Goal: Use online tool/utility: Utilize a website feature to perform a specific function

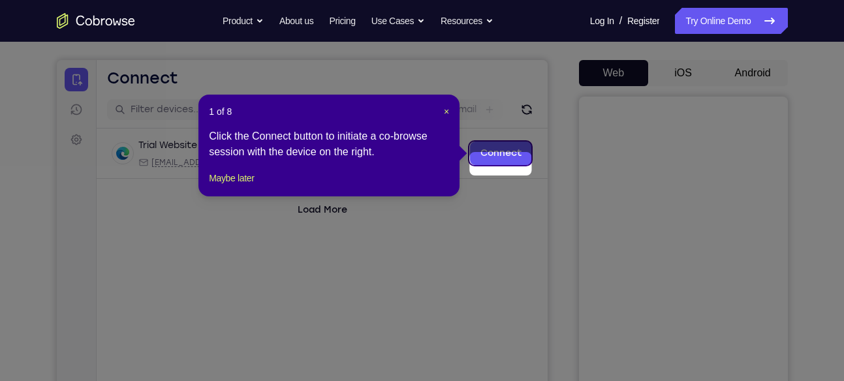
scroll to position [99, 0]
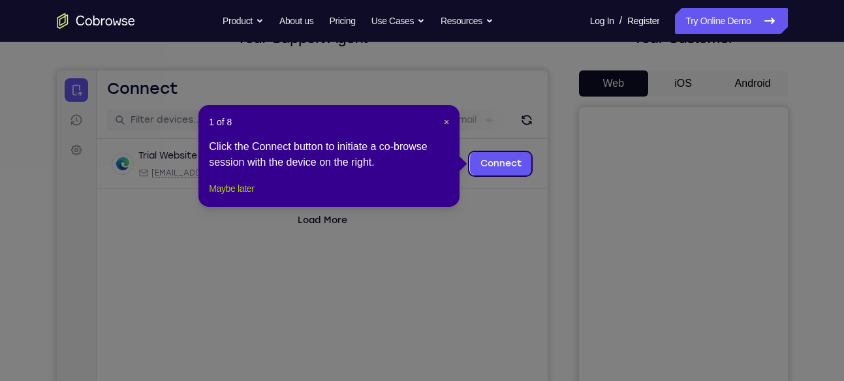
click at [250, 196] on button "Maybe later" at bounding box center [231, 189] width 45 height 16
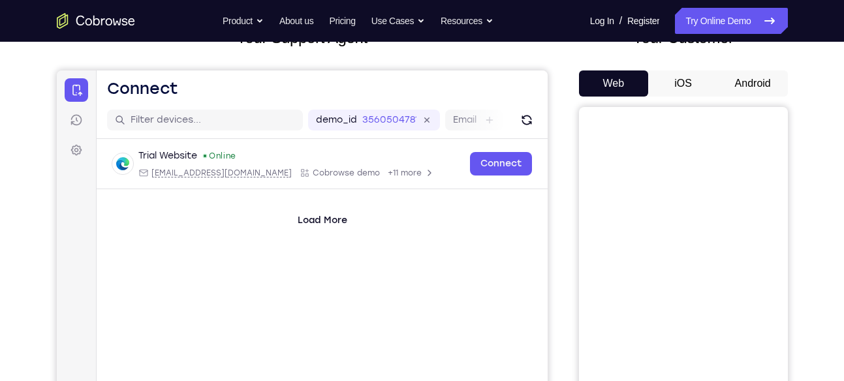
click at [762, 87] on button "Android" at bounding box center [753, 83] width 70 height 26
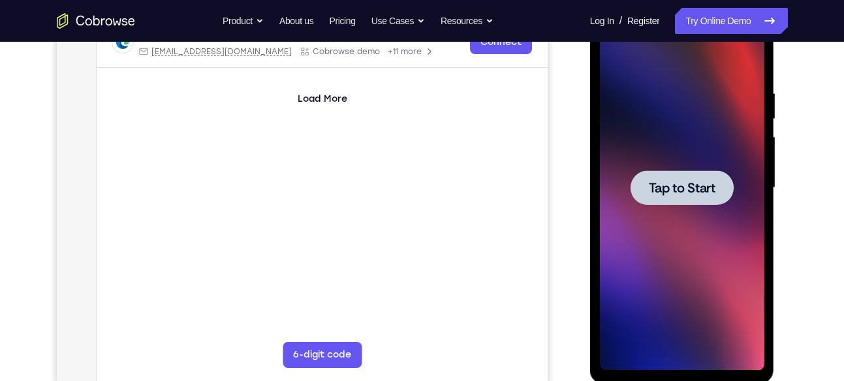
scroll to position [0, 0]
click at [661, 217] on div at bounding box center [682, 188] width 164 height 366
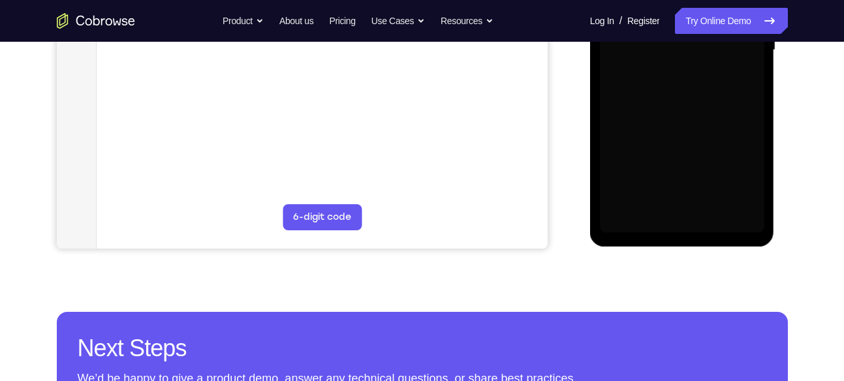
scroll to position [359, 0]
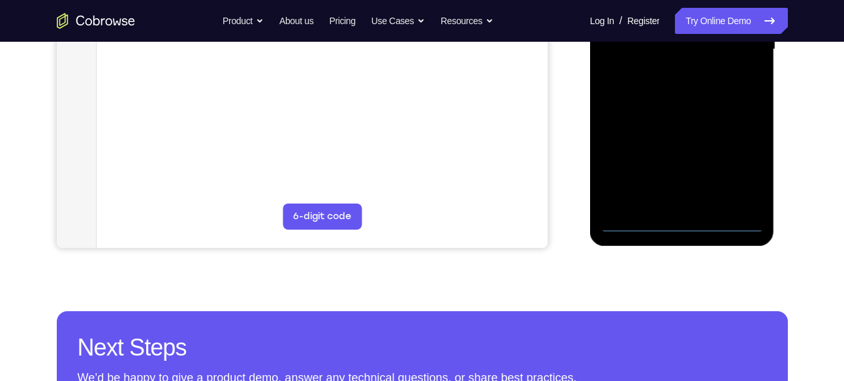
click at [678, 231] on div at bounding box center [682, 50] width 164 height 366
click at [732, 172] on div at bounding box center [682, 50] width 164 height 366
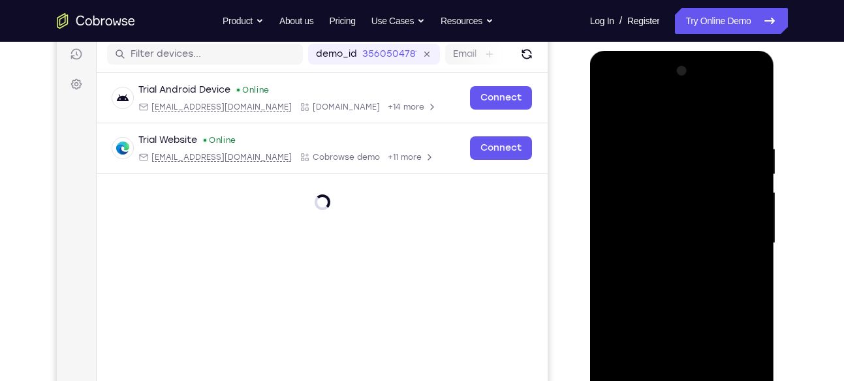
scroll to position [164, 0]
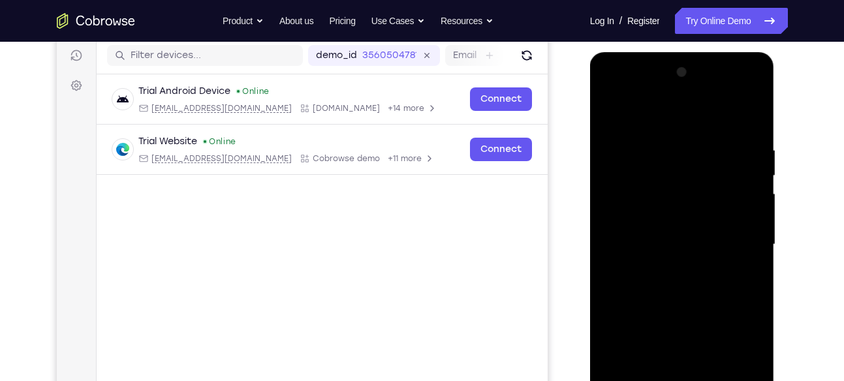
click at [699, 125] on div at bounding box center [682, 245] width 164 height 366
click at [732, 228] on div at bounding box center [682, 245] width 164 height 366
click at [664, 272] on div at bounding box center [682, 245] width 164 height 366
click at [684, 229] on div at bounding box center [682, 245] width 164 height 366
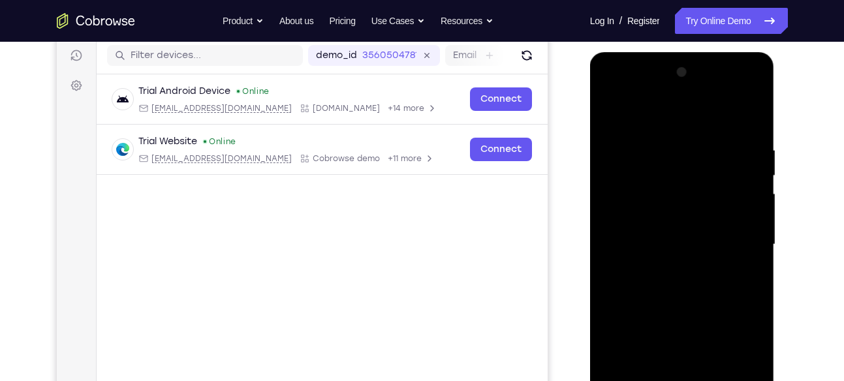
click at [673, 192] on div at bounding box center [682, 245] width 164 height 366
click at [652, 216] on div at bounding box center [682, 245] width 164 height 366
click at [648, 238] on div at bounding box center [682, 245] width 164 height 366
click at [655, 281] on div at bounding box center [682, 245] width 164 height 366
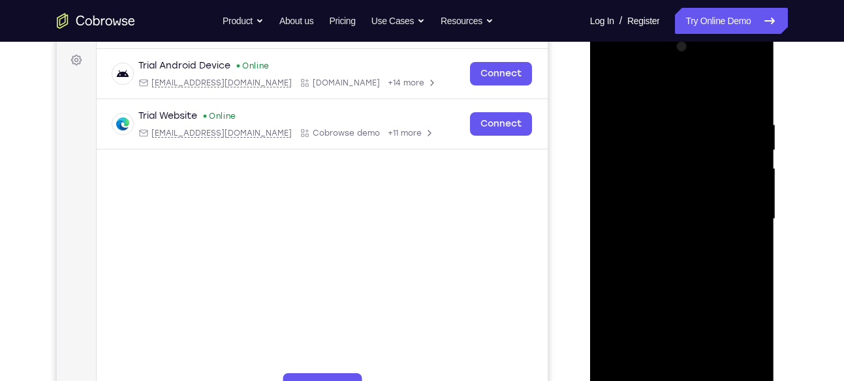
scroll to position [190, 0]
click at [756, 274] on div at bounding box center [682, 219] width 164 height 366
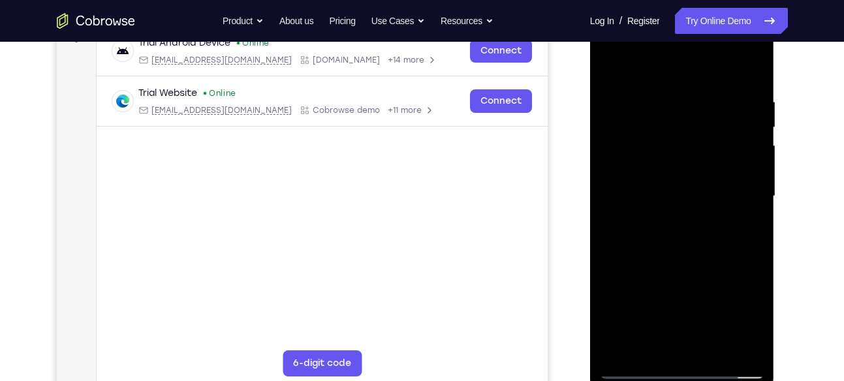
drag, startPoint x: 723, startPoint y: 279, endPoint x: 728, endPoint y: 217, distance: 62.2
click at [728, 217] on div at bounding box center [682, 197] width 164 height 366
drag, startPoint x: 719, startPoint y: 249, endPoint x: 723, endPoint y: 233, distance: 16.9
click at [723, 233] on div at bounding box center [682, 197] width 164 height 366
click at [755, 169] on div at bounding box center [682, 197] width 164 height 366
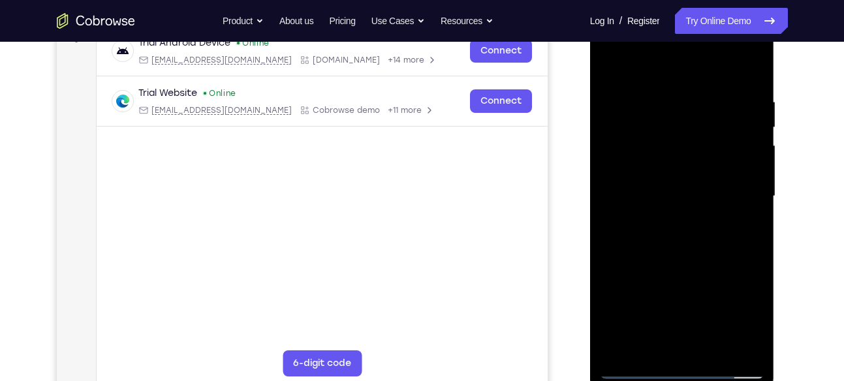
click at [755, 169] on div at bounding box center [682, 197] width 164 height 366
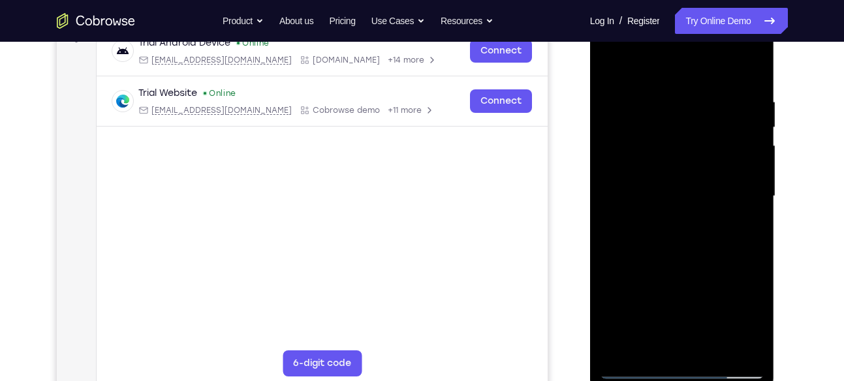
drag, startPoint x: 708, startPoint y: 232, endPoint x: 710, endPoint y: 197, distance: 35.3
click at [710, 197] on div at bounding box center [682, 197] width 164 height 366
click at [604, 148] on div at bounding box center [682, 197] width 164 height 366
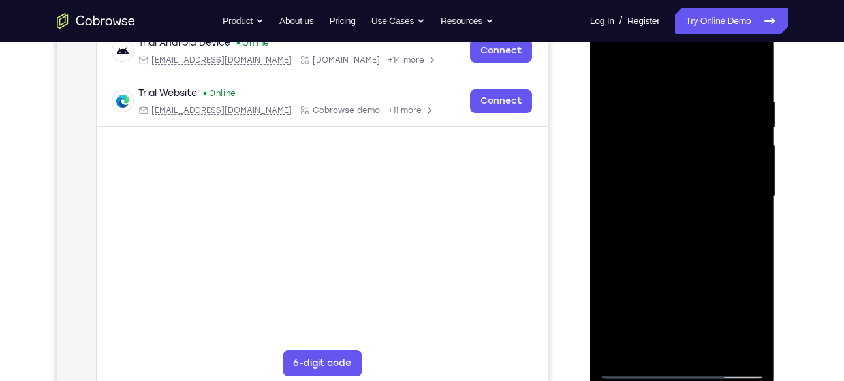
click at [604, 148] on div at bounding box center [682, 197] width 164 height 366
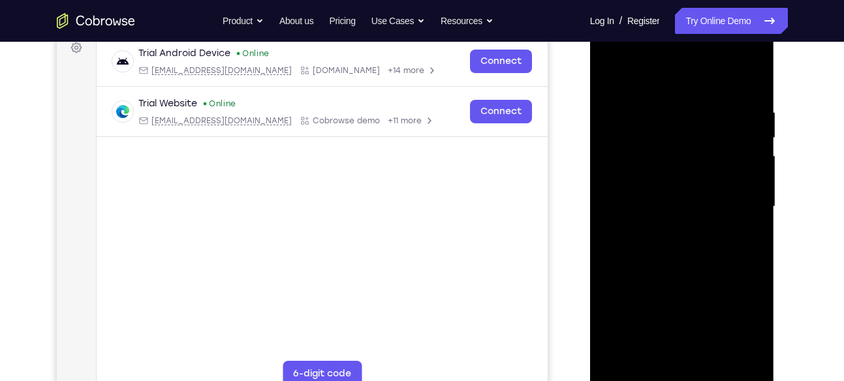
scroll to position [203, 0]
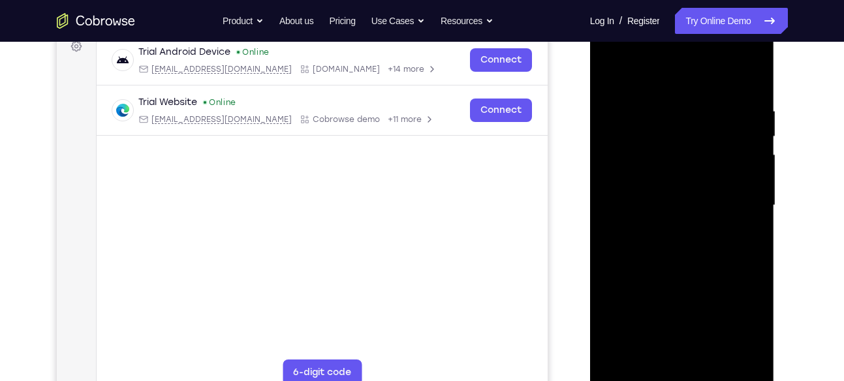
drag, startPoint x: 691, startPoint y: 279, endPoint x: 689, endPoint y: 204, distance: 75.1
click at [689, 204] on div at bounding box center [682, 206] width 164 height 366
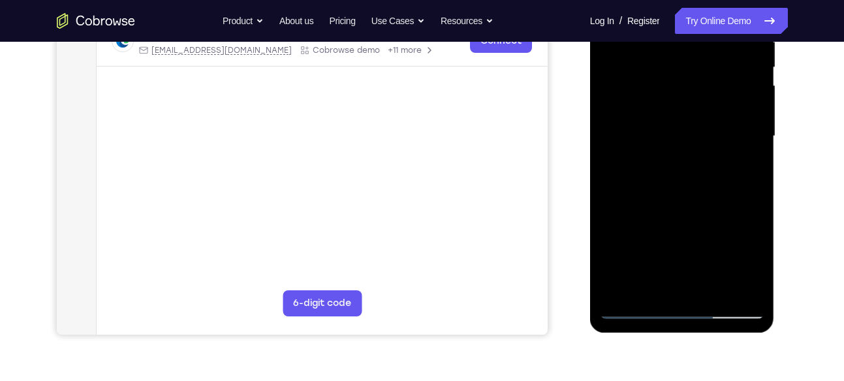
scroll to position [273, 0]
drag, startPoint x: 679, startPoint y: 248, endPoint x: 677, endPoint y: 129, distance: 118.8
click at [677, 129] on div at bounding box center [682, 136] width 164 height 366
drag, startPoint x: 665, startPoint y: 253, endPoint x: 682, endPoint y: 104, distance: 149.1
click at [682, 104] on div at bounding box center [682, 136] width 164 height 366
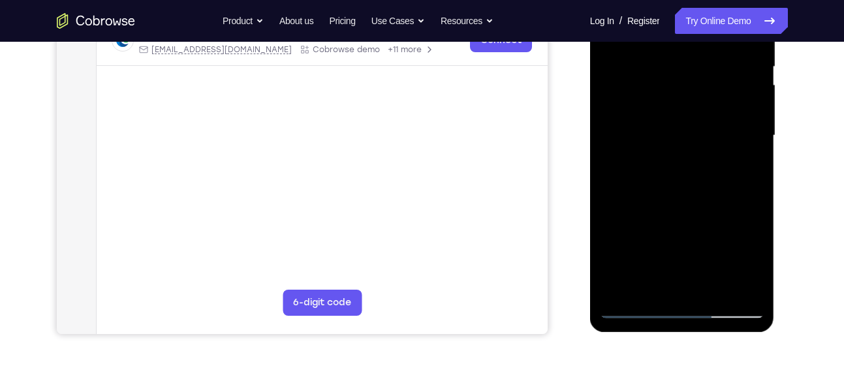
drag, startPoint x: 658, startPoint y: 236, endPoint x: 677, endPoint y: 111, distance: 126.1
click at [677, 111] on div at bounding box center [682, 136] width 164 height 366
drag, startPoint x: 661, startPoint y: 223, endPoint x: 668, endPoint y: 111, distance: 112.5
click at [668, 111] on div at bounding box center [682, 136] width 164 height 366
click at [618, 292] on div at bounding box center [682, 136] width 164 height 366
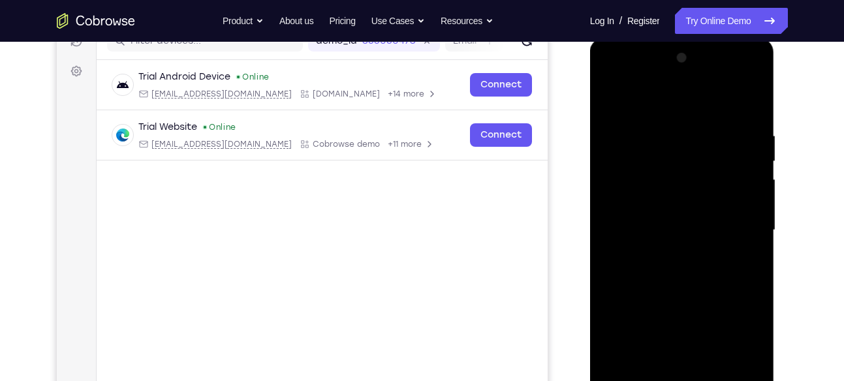
scroll to position [178, 0]
click at [755, 102] on div at bounding box center [682, 231] width 164 height 366
click at [617, 240] on div at bounding box center [682, 231] width 164 height 366
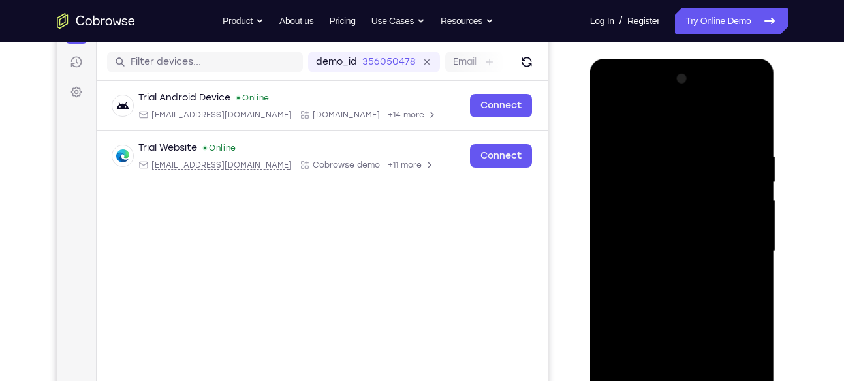
scroll to position [157, 0]
click at [613, 117] on div at bounding box center [682, 252] width 164 height 366
click at [698, 137] on div at bounding box center [682, 252] width 164 height 366
click at [755, 129] on div at bounding box center [682, 252] width 164 height 366
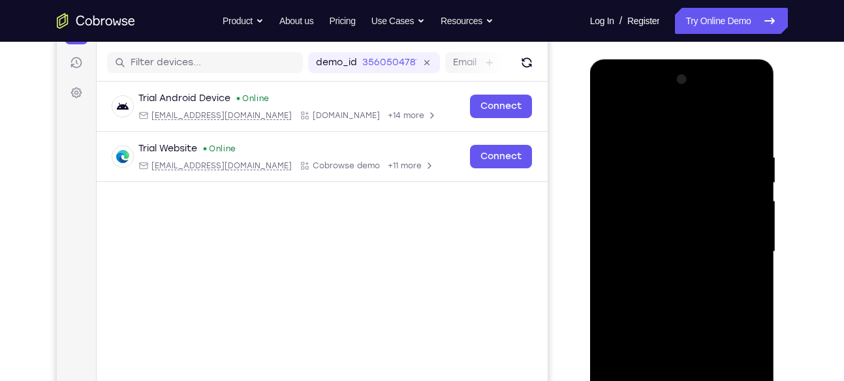
click at [673, 155] on div at bounding box center [682, 252] width 164 height 366
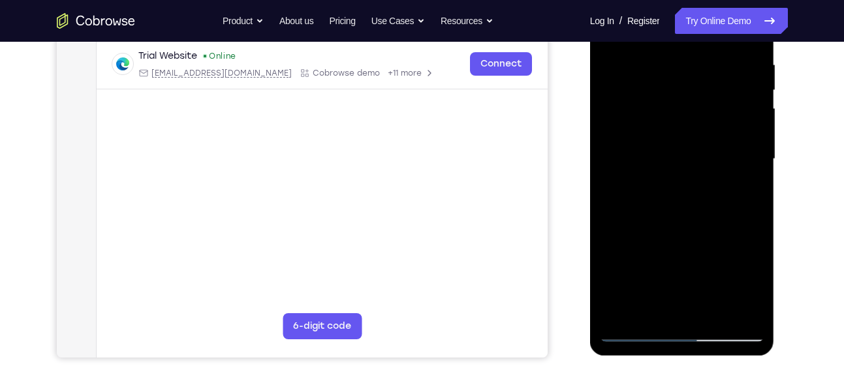
scroll to position [250, 0]
click at [730, 305] on div at bounding box center [682, 159] width 164 height 366
click at [748, 240] on div at bounding box center [682, 159] width 164 height 366
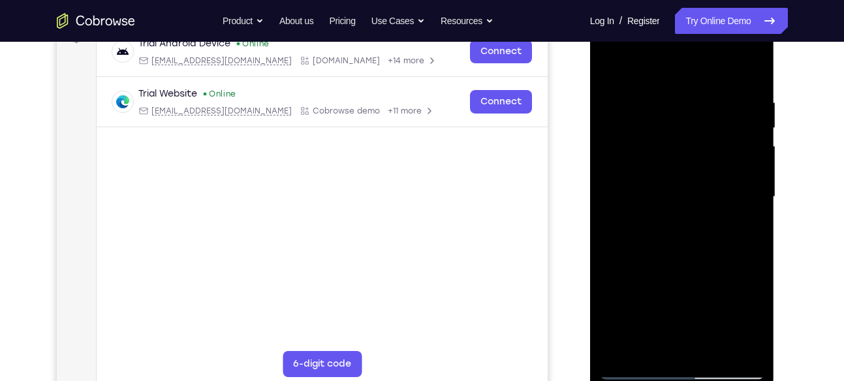
scroll to position [206, 0]
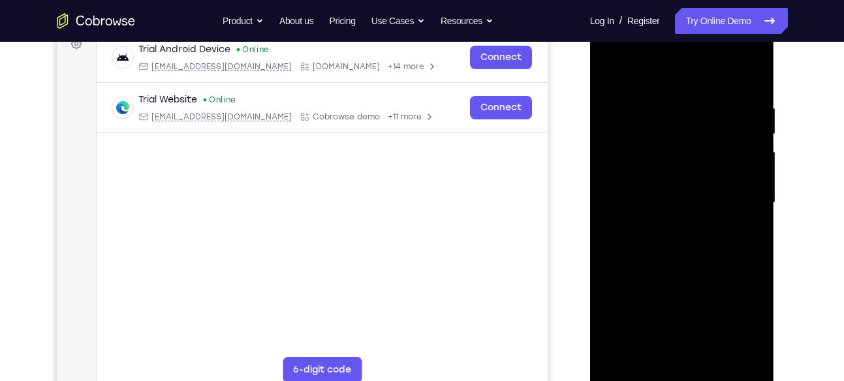
click at [748, 240] on div at bounding box center [682, 203] width 164 height 366
drag, startPoint x: 748, startPoint y: 285, endPoint x: 748, endPoint y: 240, distance: 44.4
click at [748, 240] on div at bounding box center [682, 203] width 164 height 366
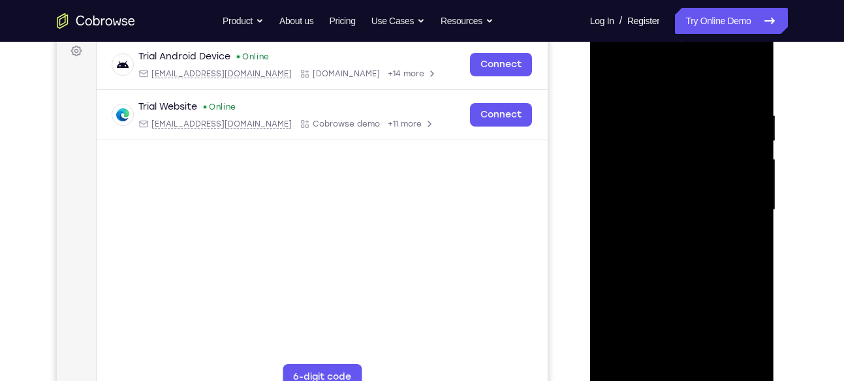
scroll to position [200, 0]
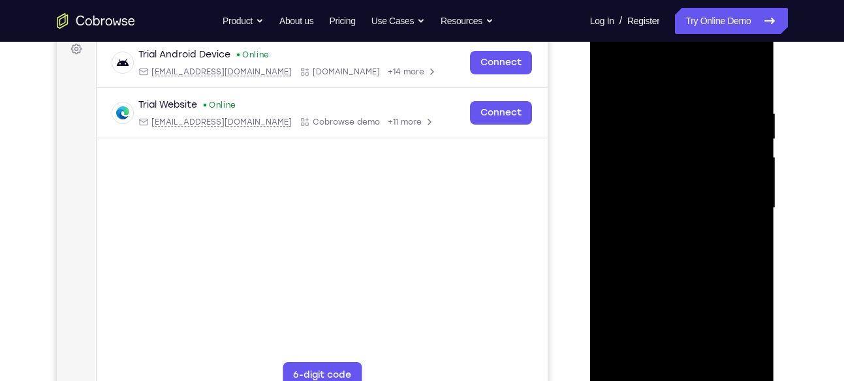
click at [748, 355] on div at bounding box center [682, 208] width 164 height 366
click at [742, 270] on div at bounding box center [682, 208] width 164 height 366
click at [621, 84] on div at bounding box center [682, 208] width 164 height 366
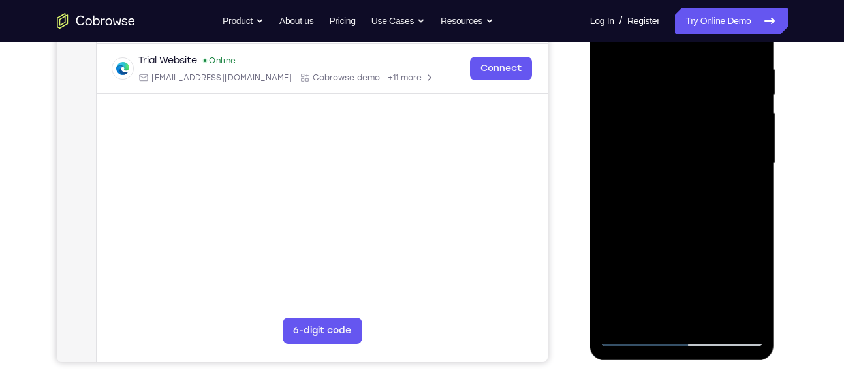
scroll to position [248, 0]
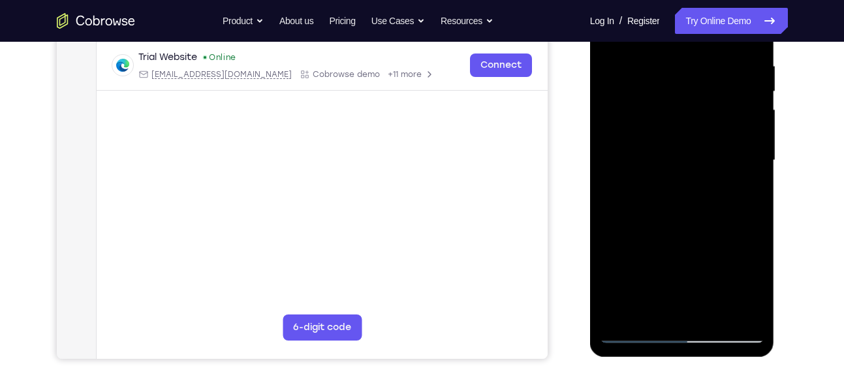
drag, startPoint x: 676, startPoint y: 259, endPoint x: 669, endPoint y: 148, distance: 111.2
click at [669, 148] on div at bounding box center [682, 161] width 164 height 366
click at [709, 310] on div at bounding box center [682, 161] width 164 height 366
click at [685, 230] on div at bounding box center [682, 161] width 164 height 366
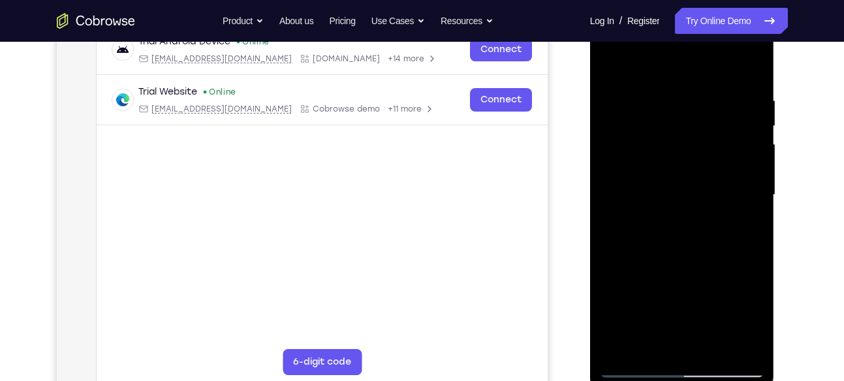
scroll to position [210, 0]
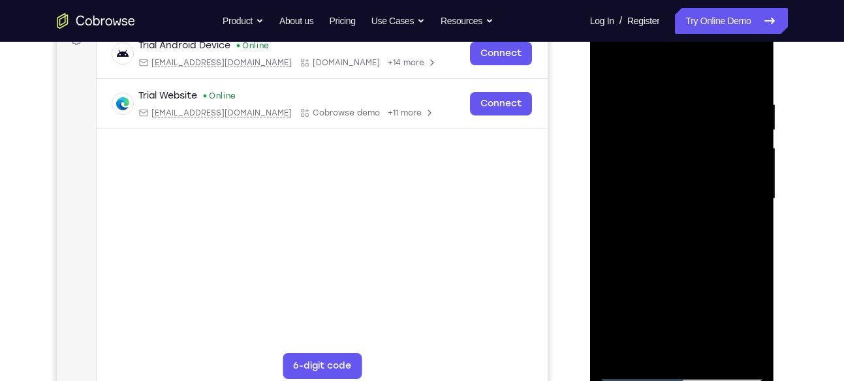
click at [616, 72] on div at bounding box center [682, 199] width 164 height 366
click at [755, 54] on div at bounding box center [682, 199] width 164 height 366
click at [674, 113] on div at bounding box center [682, 199] width 164 height 366
click at [743, 161] on div at bounding box center [682, 199] width 164 height 366
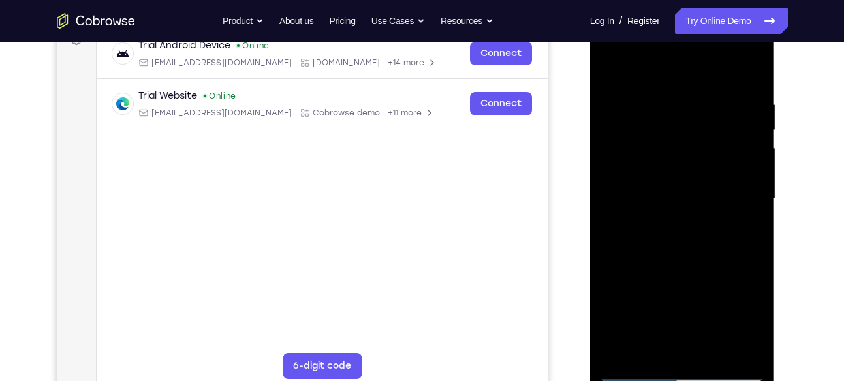
click at [743, 161] on div at bounding box center [682, 199] width 164 height 366
click at [617, 193] on div at bounding box center [682, 199] width 164 height 366
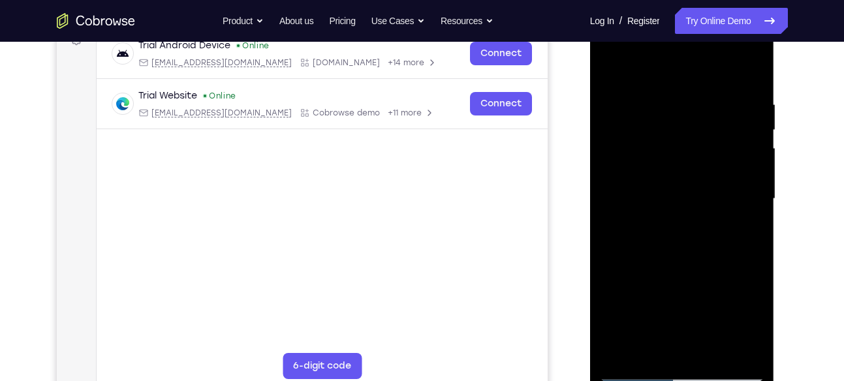
click at [617, 193] on div at bounding box center [682, 199] width 164 height 366
click at [714, 191] on div at bounding box center [682, 199] width 164 height 366
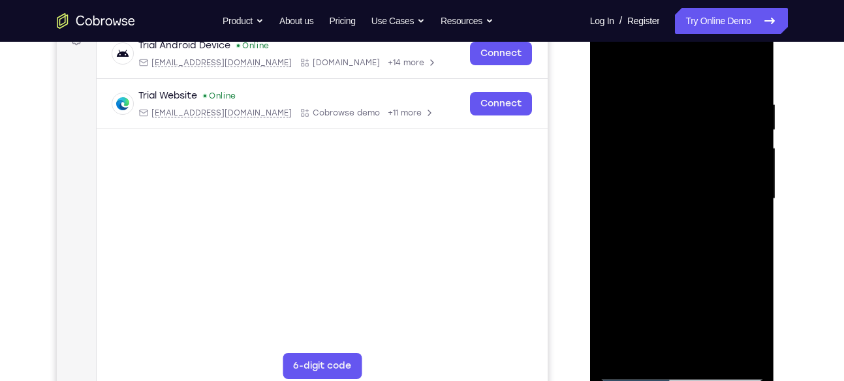
click at [631, 215] on div at bounding box center [682, 199] width 164 height 366
click at [741, 206] on div at bounding box center [682, 199] width 164 height 366
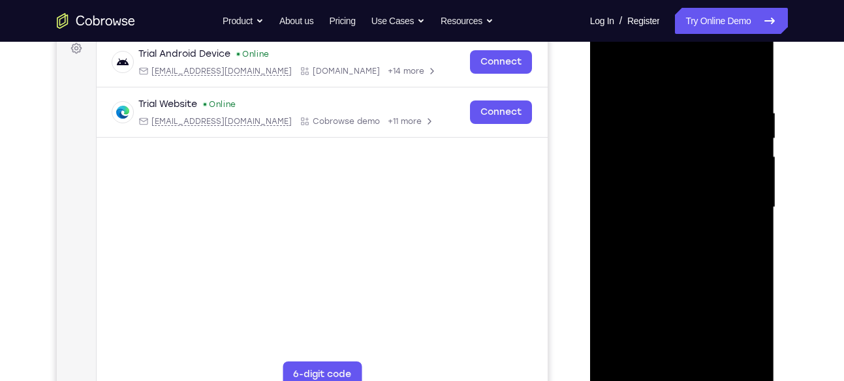
scroll to position [203, 0]
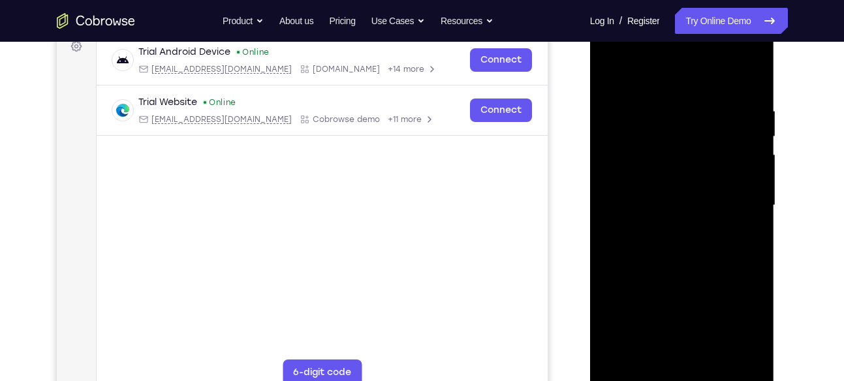
click at [747, 208] on div at bounding box center [682, 206] width 164 height 366
click at [694, 207] on div at bounding box center [682, 206] width 164 height 366
click at [695, 183] on div at bounding box center [682, 206] width 164 height 366
click at [691, 125] on div at bounding box center [682, 206] width 164 height 366
click at [710, 181] on div at bounding box center [682, 206] width 164 height 366
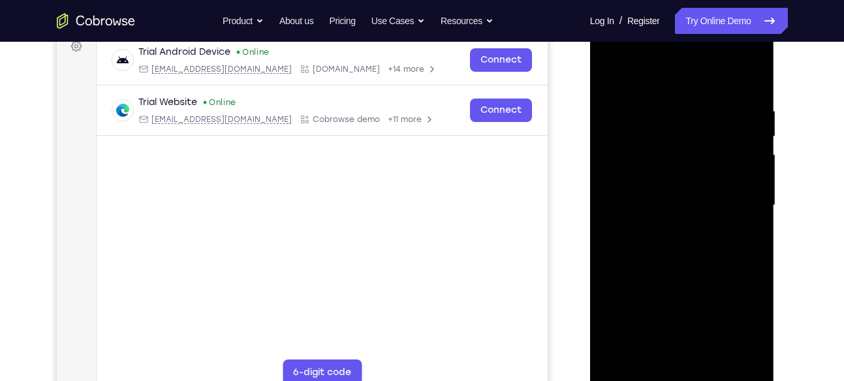
click at [612, 76] on div at bounding box center [682, 206] width 164 height 366
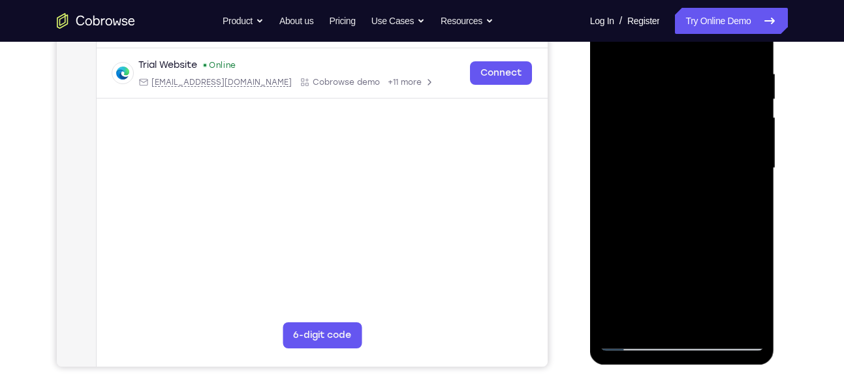
scroll to position [267, 0]
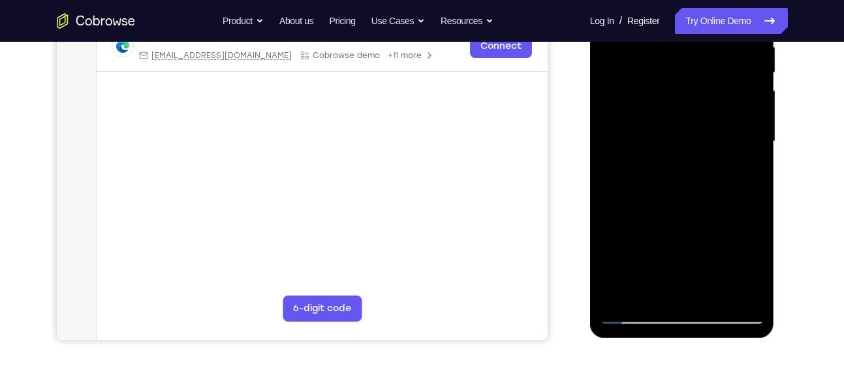
click at [738, 157] on div at bounding box center [682, 142] width 164 height 366
drag, startPoint x: 738, startPoint y: 131, endPoint x: 738, endPoint y: 157, distance: 26.8
click at [738, 157] on div at bounding box center [682, 142] width 164 height 366
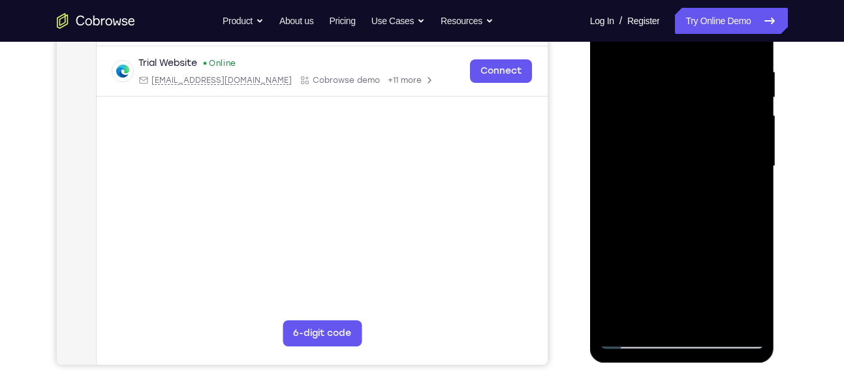
scroll to position [242, 0]
click at [623, 185] on div at bounding box center [682, 167] width 164 height 366
click at [708, 171] on div at bounding box center [682, 167] width 164 height 366
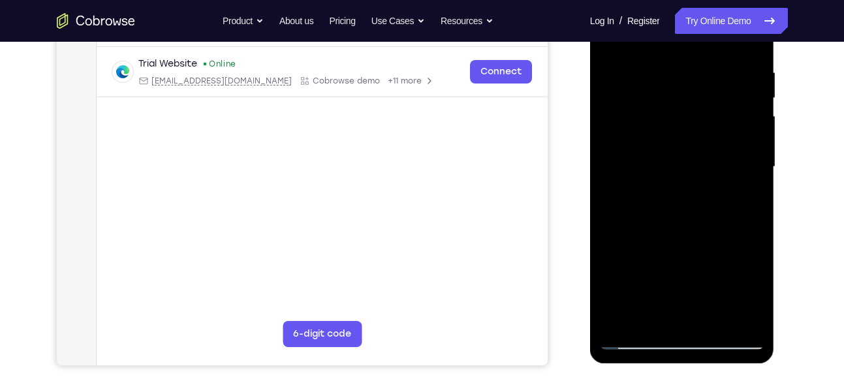
click at [734, 173] on div at bounding box center [682, 167] width 164 height 366
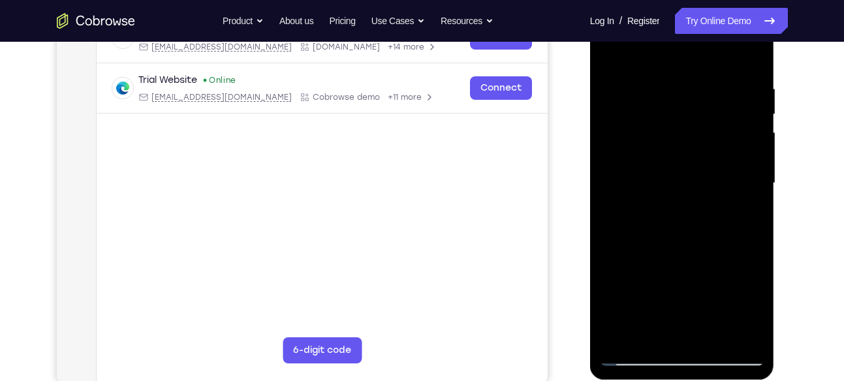
scroll to position [225, 0]
click at [629, 182] on div at bounding box center [682, 184] width 164 height 366
click at [712, 173] on div at bounding box center [682, 184] width 164 height 366
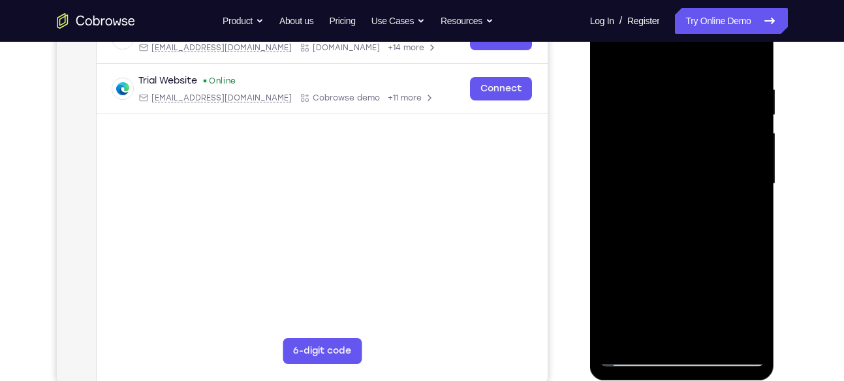
click at [610, 60] on div at bounding box center [682, 184] width 164 height 366
click at [728, 134] on div at bounding box center [682, 184] width 164 height 366
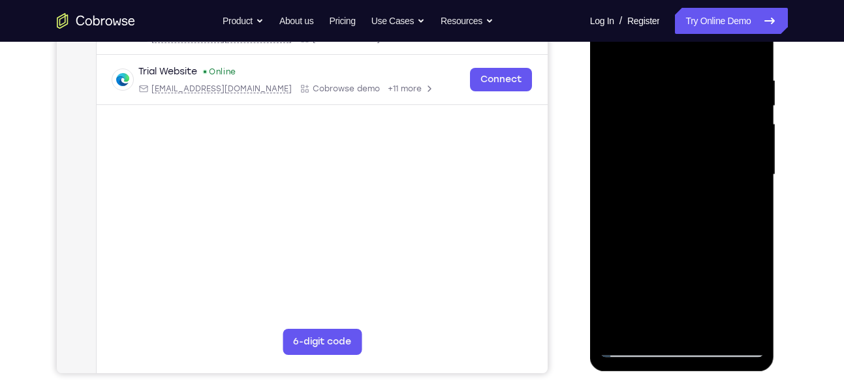
scroll to position [230, 0]
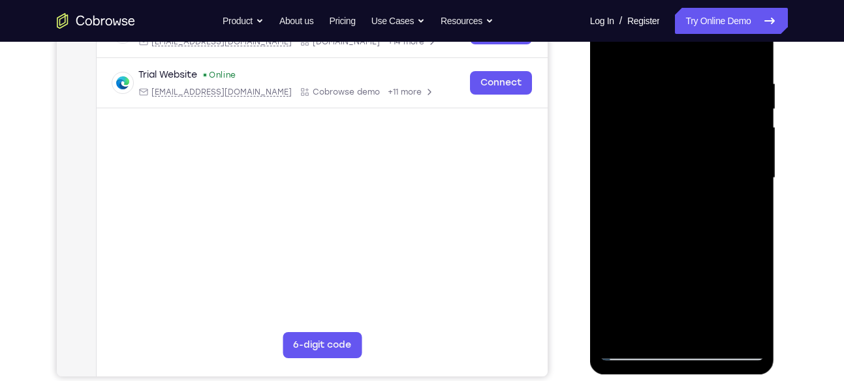
click at [742, 137] on div at bounding box center [682, 178] width 164 height 366
drag, startPoint x: 741, startPoint y: 131, endPoint x: 742, endPoint y: 137, distance: 6.6
click at [742, 137] on div at bounding box center [682, 178] width 164 height 366
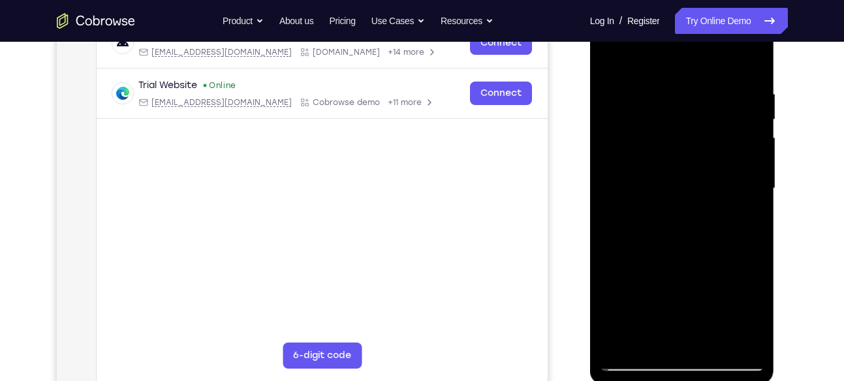
scroll to position [219, 0]
click at [742, 137] on div at bounding box center [682, 190] width 164 height 366
drag, startPoint x: 742, startPoint y: 148, endPoint x: 742, endPoint y: 137, distance: 11.1
click at [742, 137] on div at bounding box center [682, 190] width 164 height 366
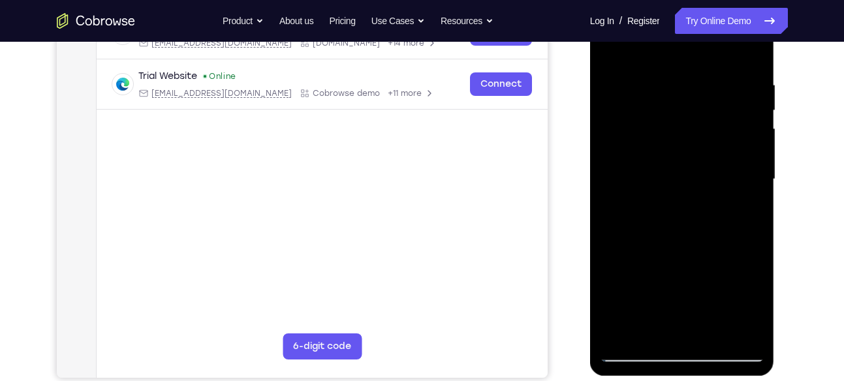
scroll to position [230, 0]
click at [742, 137] on div at bounding box center [682, 179] width 164 height 366
drag, startPoint x: 742, startPoint y: 127, endPoint x: 742, endPoint y: 137, distance: 10.4
click at [742, 137] on div at bounding box center [682, 179] width 164 height 366
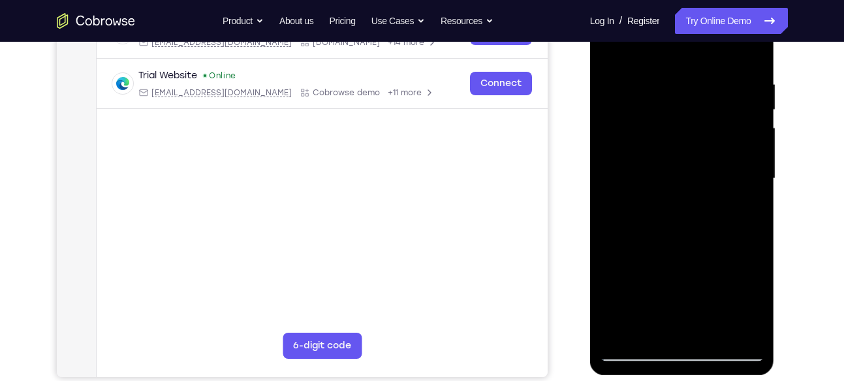
click at [742, 137] on div at bounding box center [682, 179] width 164 height 366
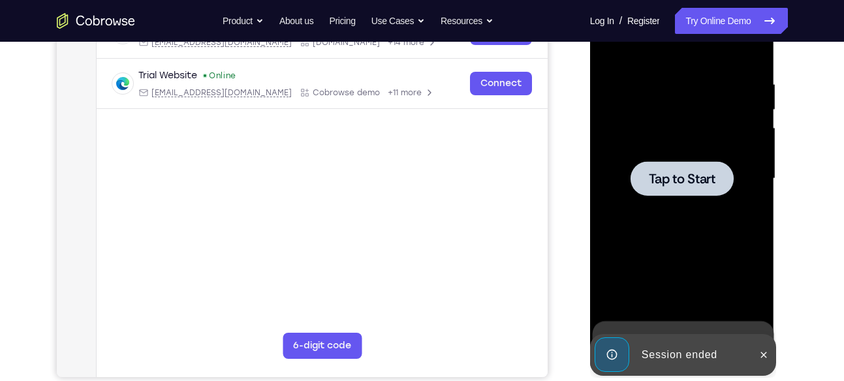
click at [730, 169] on div at bounding box center [682, 178] width 103 height 35
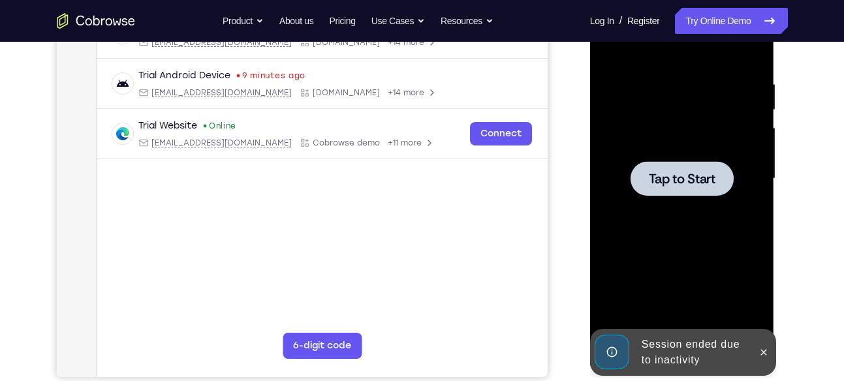
click at [647, 164] on div at bounding box center [682, 178] width 103 height 35
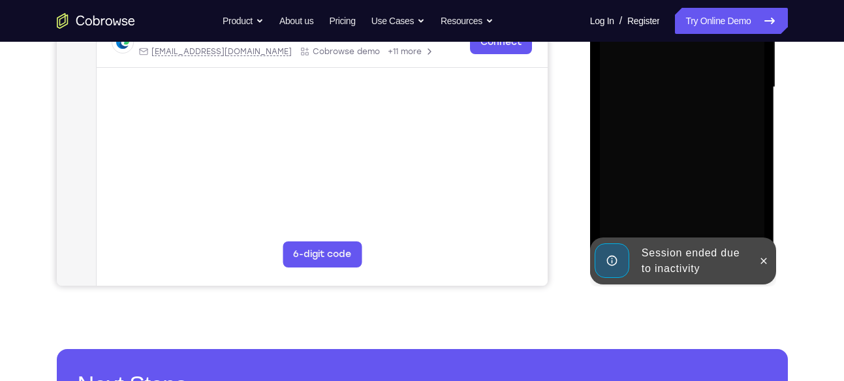
scroll to position [335, 0]
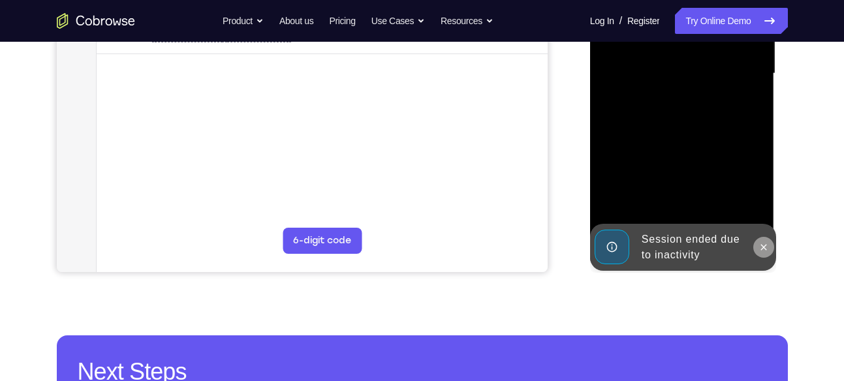
click at [759, 243] on icon at bounding box center [763, 247] width 10 height 10
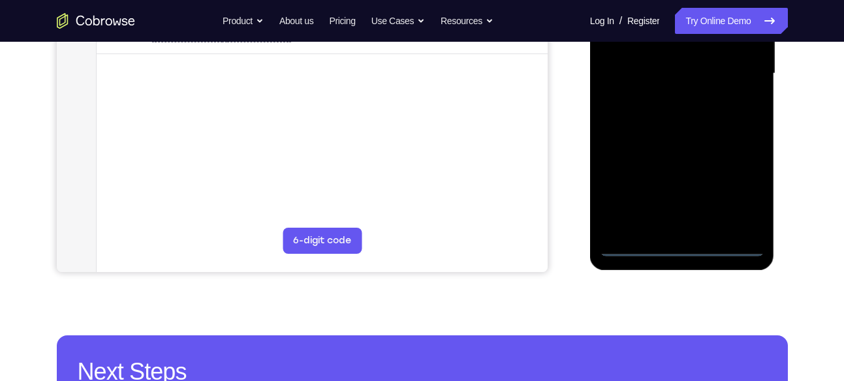
click at [690, 244] on div at bounding box center [682, 74] width 164 height 366
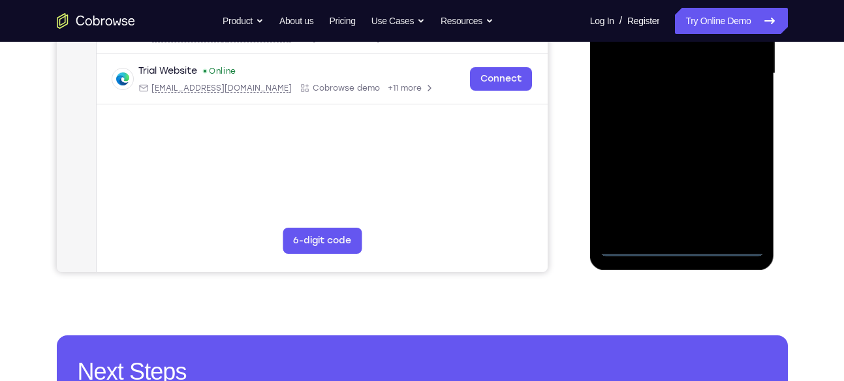
click at [740, 210] on div at bounding box center [682, 74] width 164 height 366
click at [745, 196] on div at bounding box center [682, 74] width 164 height 366
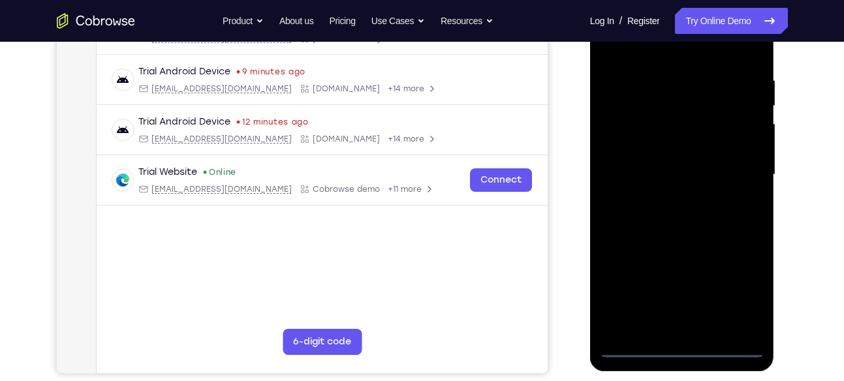
scroll to position [231, 0]
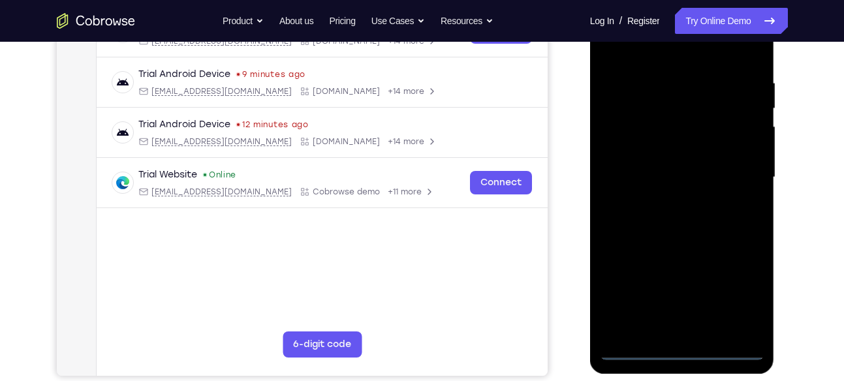
click at [685, 59] on div at bounding box center [682, 178] width 164 height 366
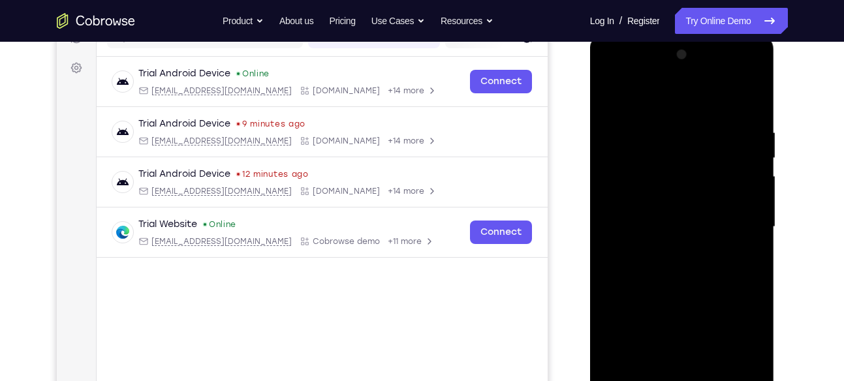
click at [738, 218] on div at bounding box center [682, 227] width 164 height 366
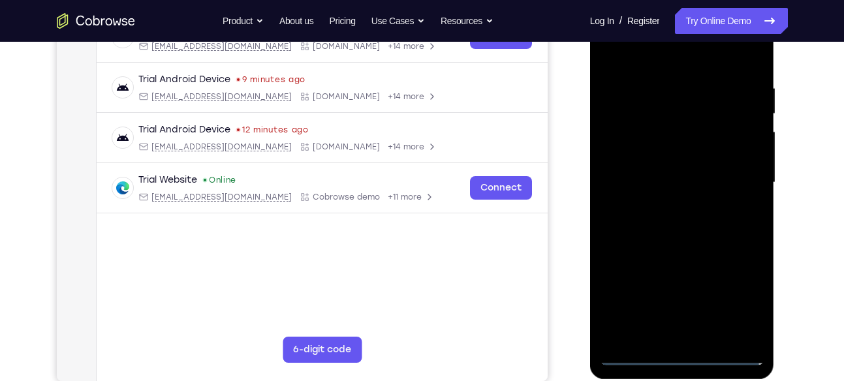
scroll to position [228, 0]
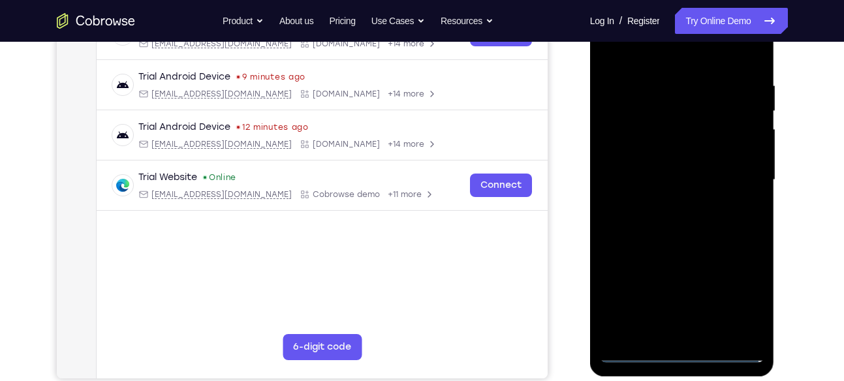
click at [668, 202] on div at bounding box center [682, 180] width 164 height 366
click at [683, 170] on div at bounding box center [682, 180] width 164 height 366
click at [701, 151] on div at bounding box center [682, 180] width 164 height 366
click at [673, 176] on div at bounding box center [682, 180] width 164 height 366
click at [674, 215] on div at bounding box center [682, 180] width 164 height 366
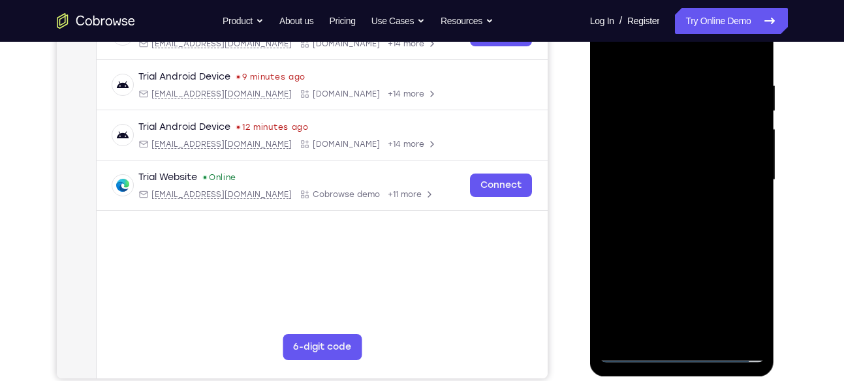
click at [674, 215] on div at bounding box center [682, 180] width 164 height 366
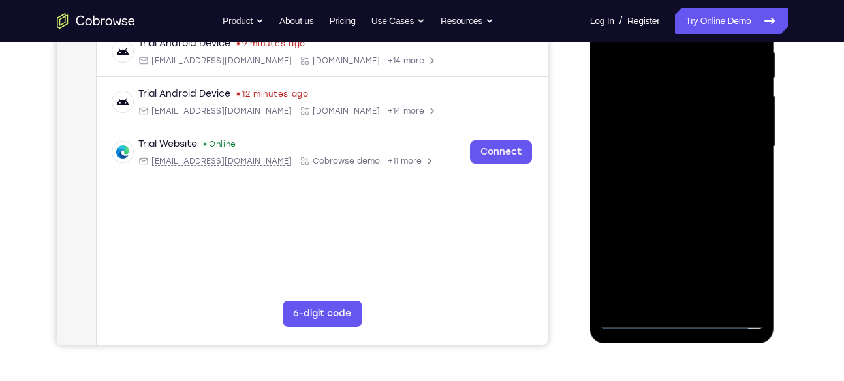
scroll to position [266, 0]
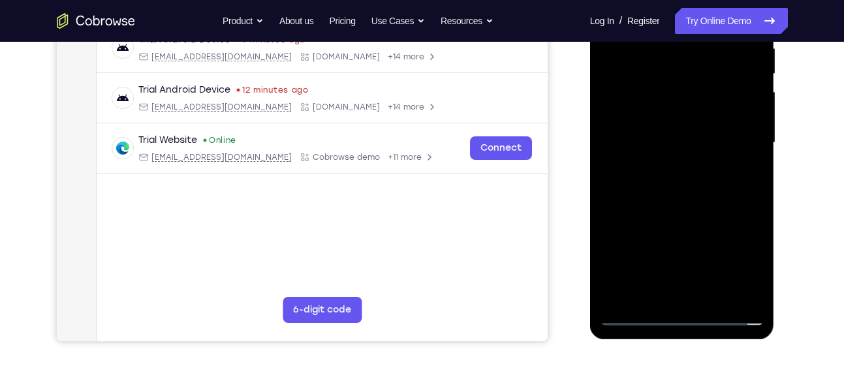
click at [699, 178] on div at bounding box center [682, 143] width 164 height 366
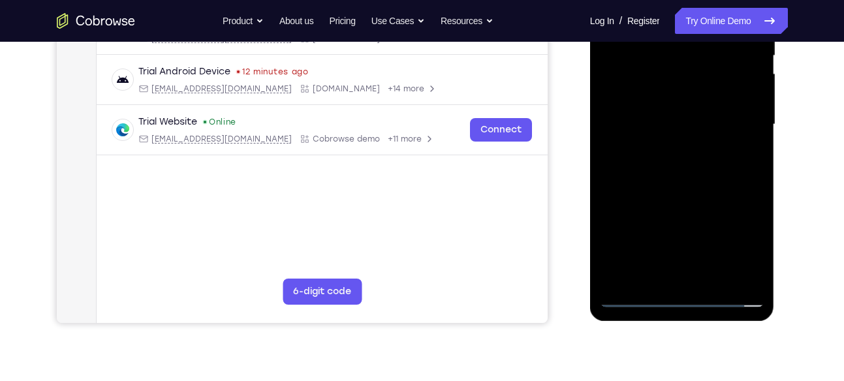
scroll to position [285, 0]
click at [736, 183] on div at bounding box center [682, 124] width 164 height 366
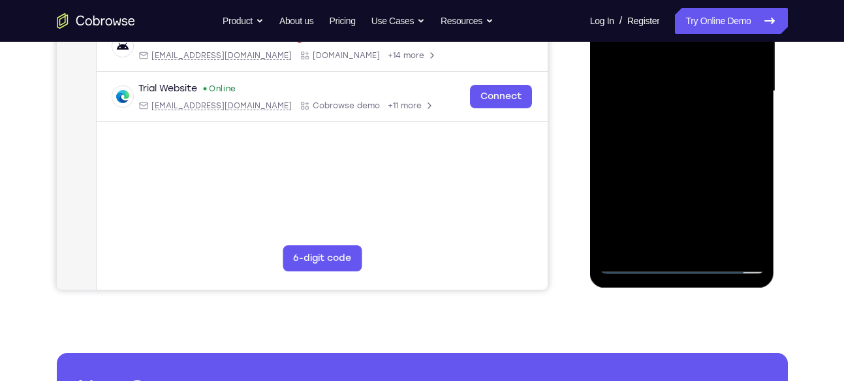
scroll to position [318, 0]
click at [715, 249] on div at bounding box center [682, 91] width 164 height 366
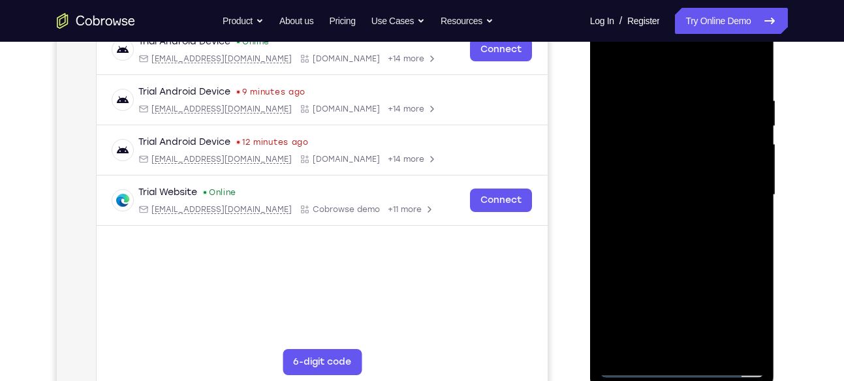
scroll to position [220, 0]
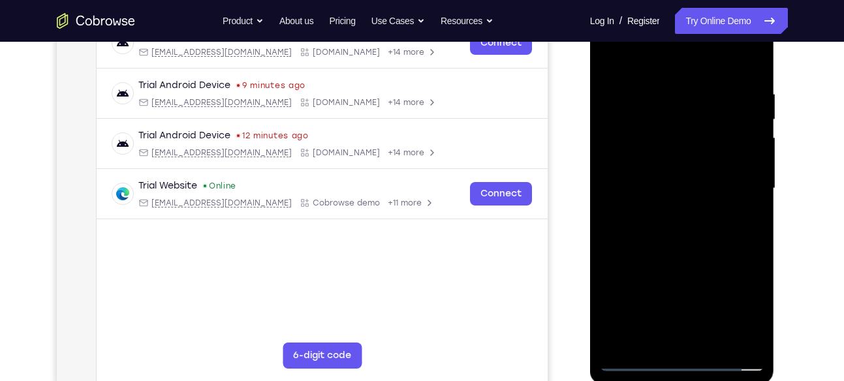
click at [704, 255] on div at bounding box center [682, 189] width 164 height 366
click at [628, 65] on div at bounding box center [682, 189] width 164 height 366
click at [615, 60] on div at bounding box center [682, 189] width 164 height 366
click at [663, 78] on div at bounding box center [682, 189] width 164 height 366
click at [753, 144] on div at bounding box center [682, 189] width 164 height 366
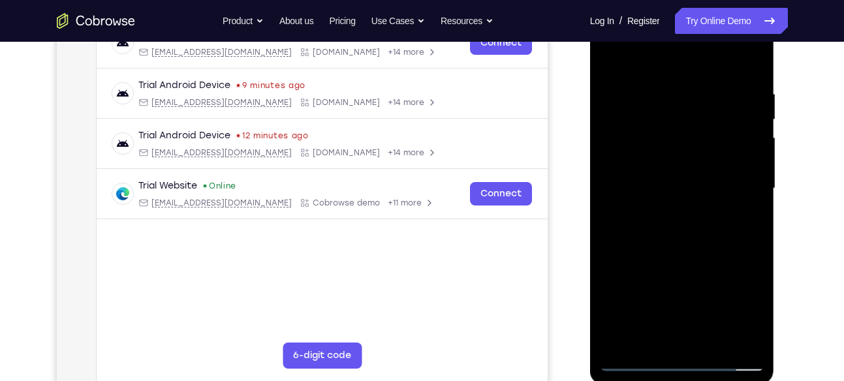
click at [753, 144] on div at bounding box center [682, 189] width 164 height 366
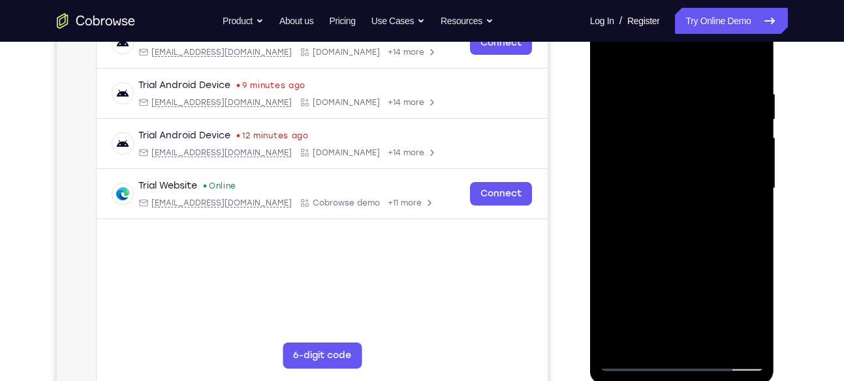
click at [753, 144] on div at bounding box center [682, 189] width 164 height 366
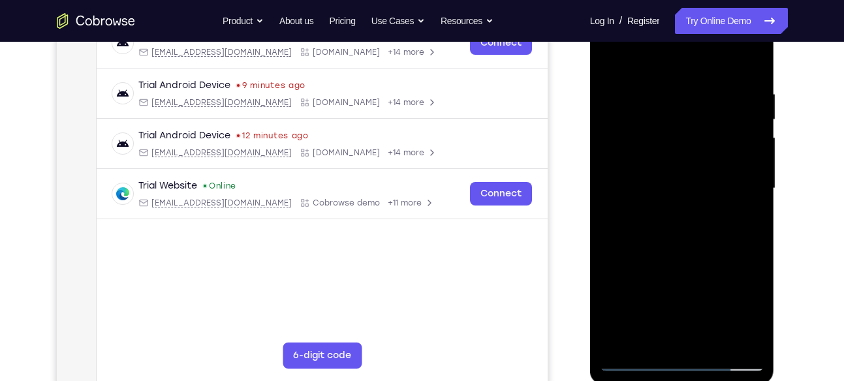
click at [753, 144] on div at bounding box center [682, 189] width 164 height 366
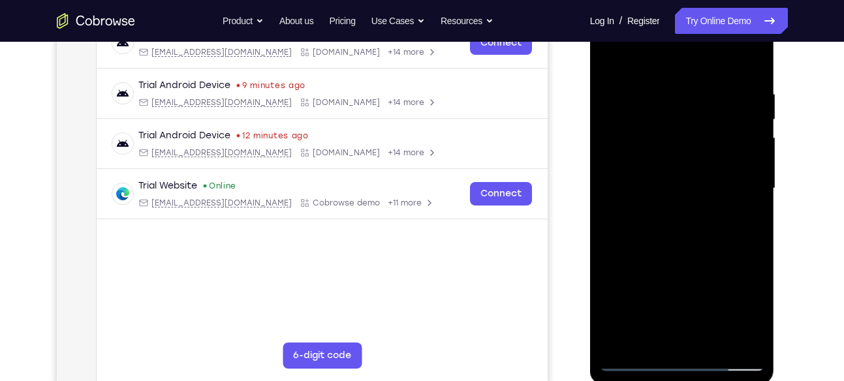
click at [753, 144] on div at bounding box center [682, 189] width 164 height 366
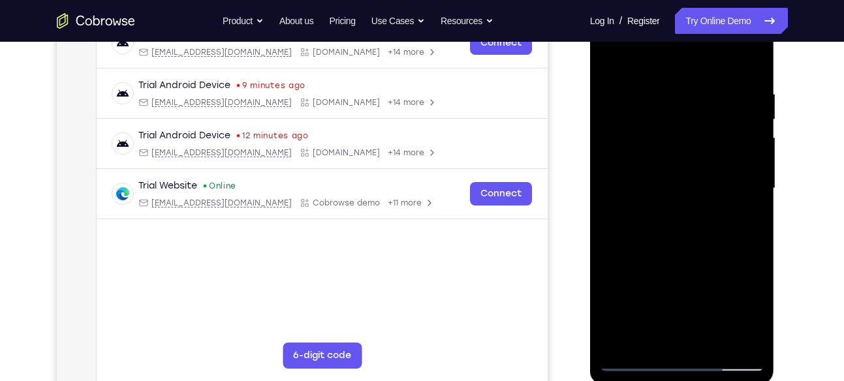
click at [753, 144] on div at bounding box center [682, 189] width 164 height 366
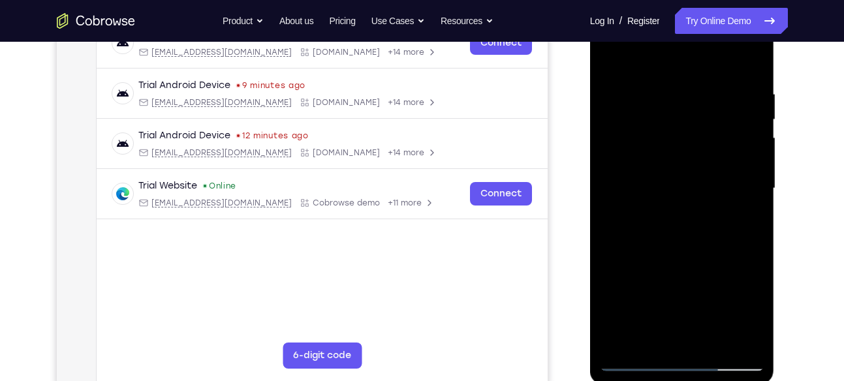
scroll to position [264, 0]
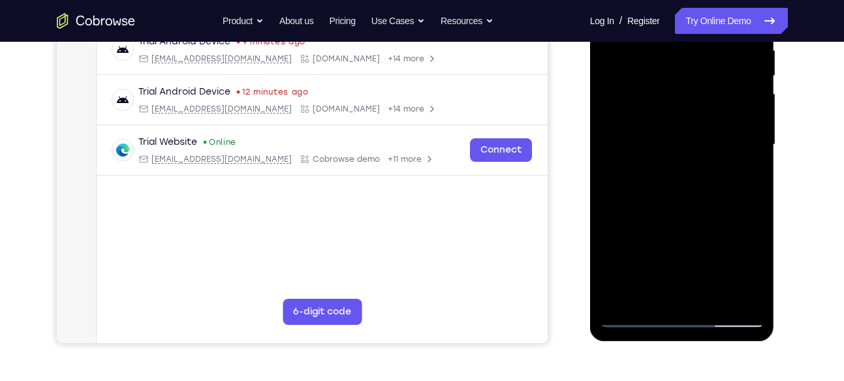
click at [745, 181] on div at bounding box center [682, 145] width 164 height 366
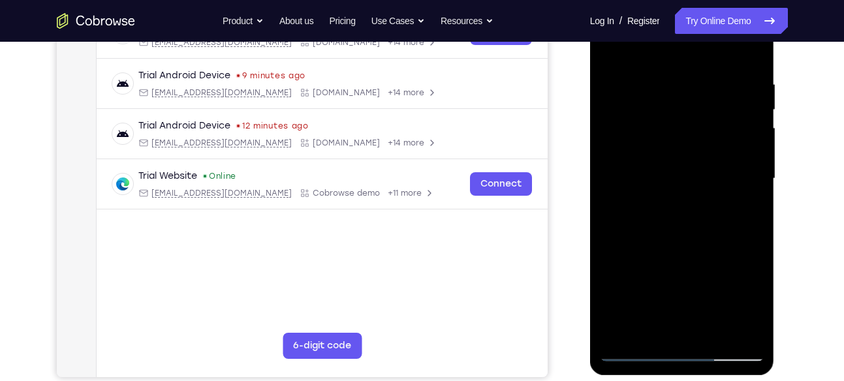
scroll to position [228, 0]
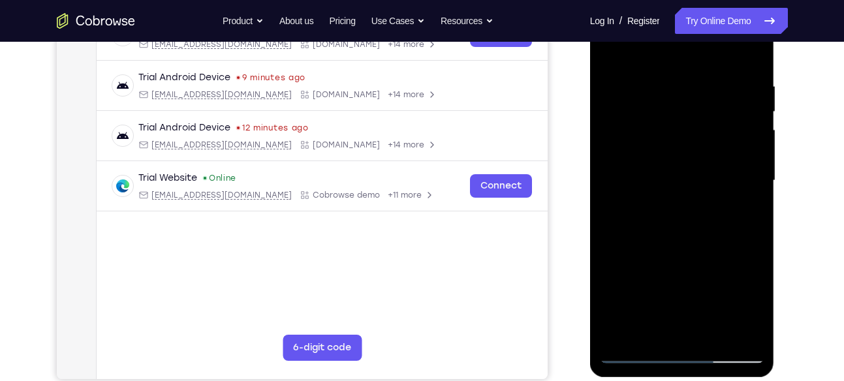
click at [745, 181] on div at bounding box center [682, 181] width 164 height 366
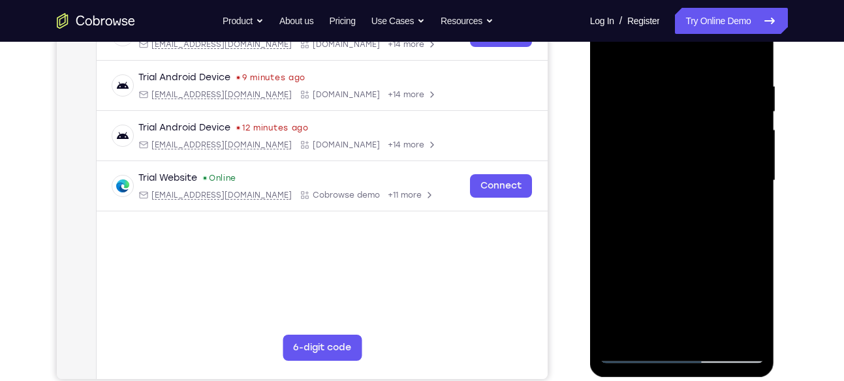
click at [745, 181] on div at bounding box center [682, 181] width 164 height 366
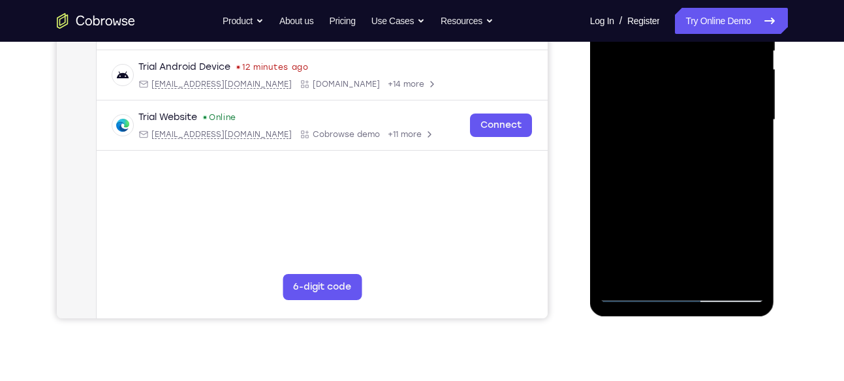
scroll to position [289, 0]
click at [625, 195] on div at bounding box center [682, 120] width 164 height 366
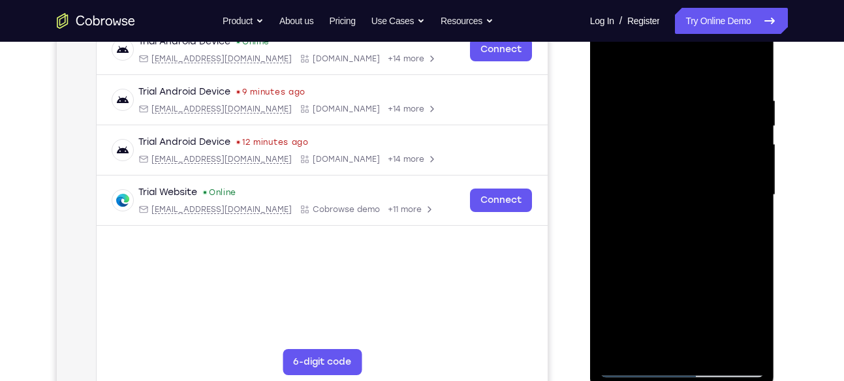
scroll to position [206, 0]
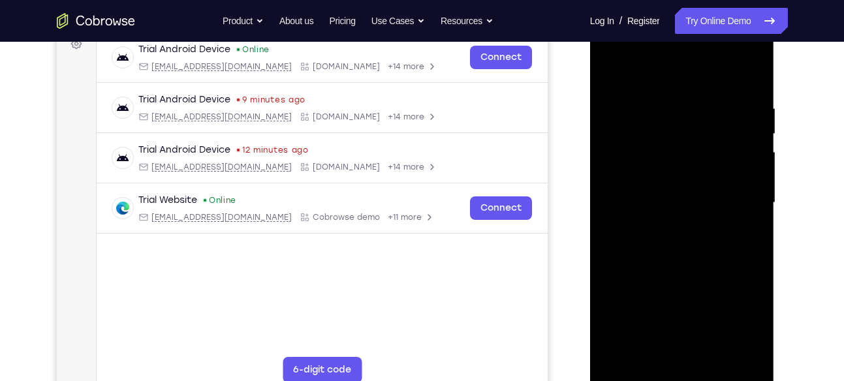
click at [725, 139] on div at bounding box center [682, 203] width 164 height 366
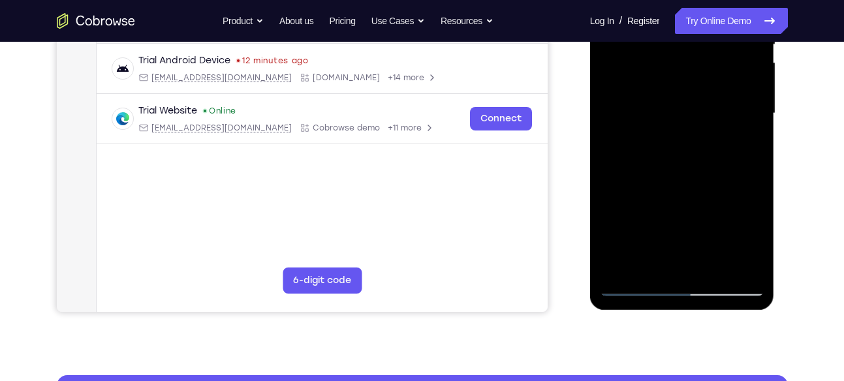
scroll to position [296, 0]
click at [733, 194] on div at bounding box center [682, 113] width 164 height 366
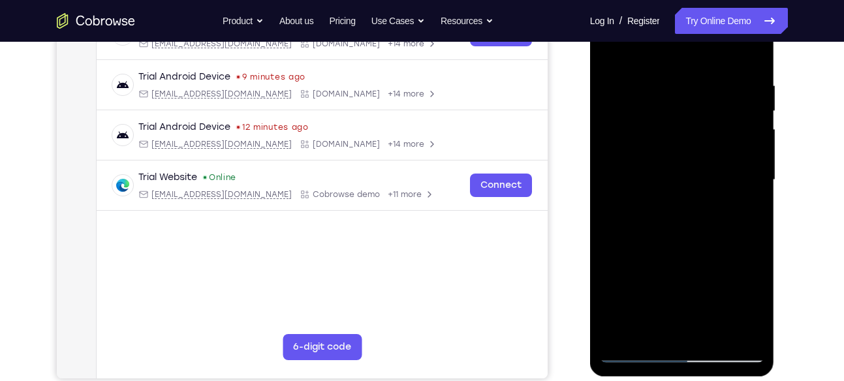
scroll to position [228, 0]
click at [741, 187] on div at bounding box center [682, 181] width 164 height 366
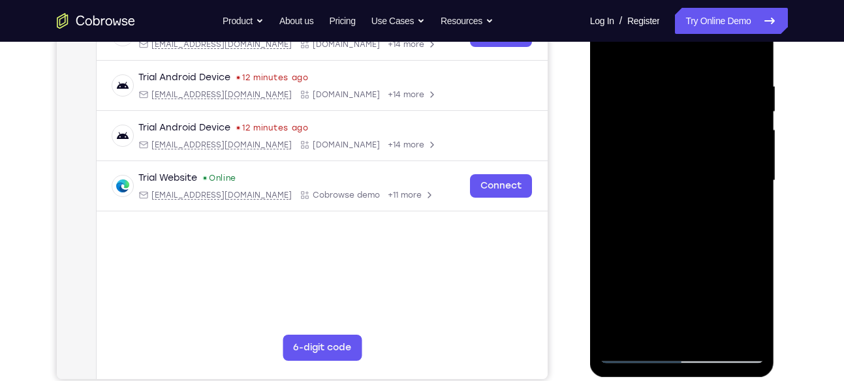
click at [741, 187] on div at bounding box center [682, 181] width 164 height 366
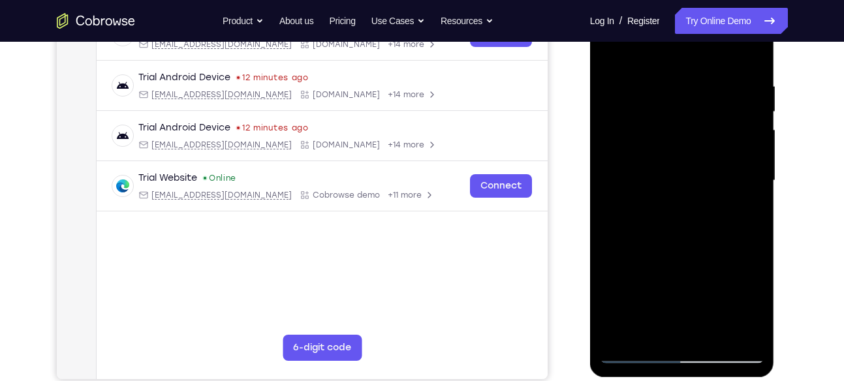
click at [741, 187] on div at bounding box center [682, 181] width 164 height 366
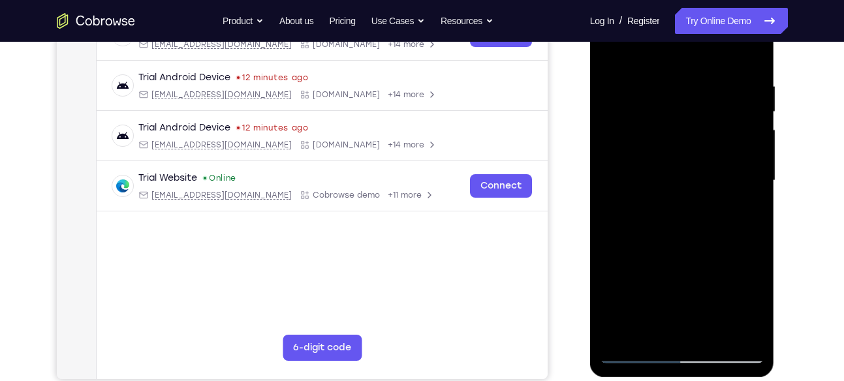
click at [741, 187] on div at bounding box center [682, 181] width 164 height 366
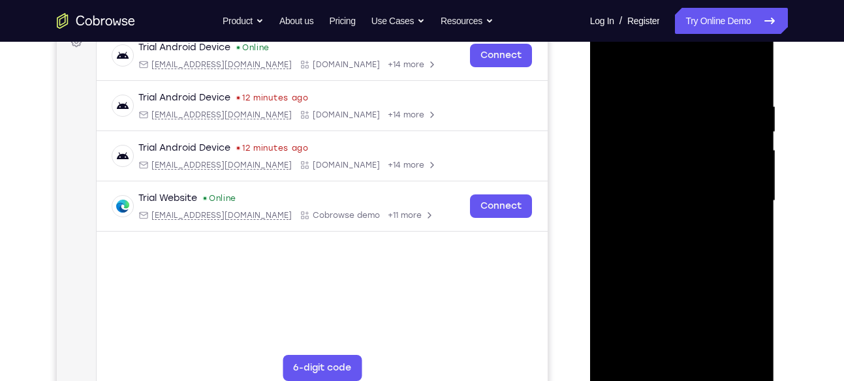
scroll to position [206, 0]
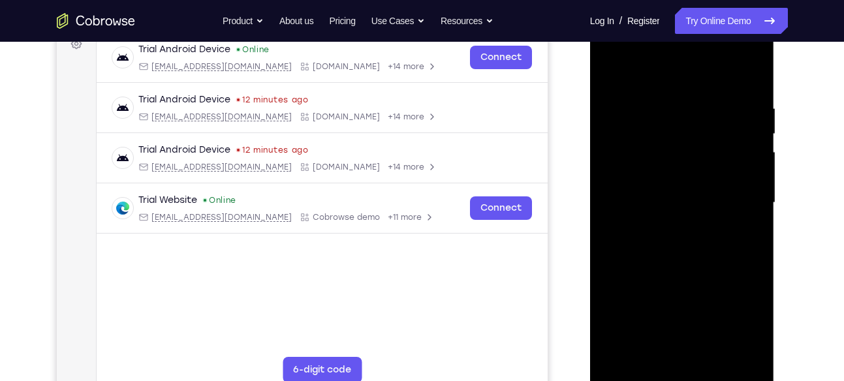
click at [747, 163] on div at bounding box center [682, 203] width 164 height 366
drag, startPoint x: 747, startPoint y: 226, endPoint x: 747, endPoint y: 163, distance: 63.3
click at [747, 163] on div at bounding box center [682, 203] width 164 height 366
click at [751, 108] on div at bounding box center [682, 203] width 164 height 366
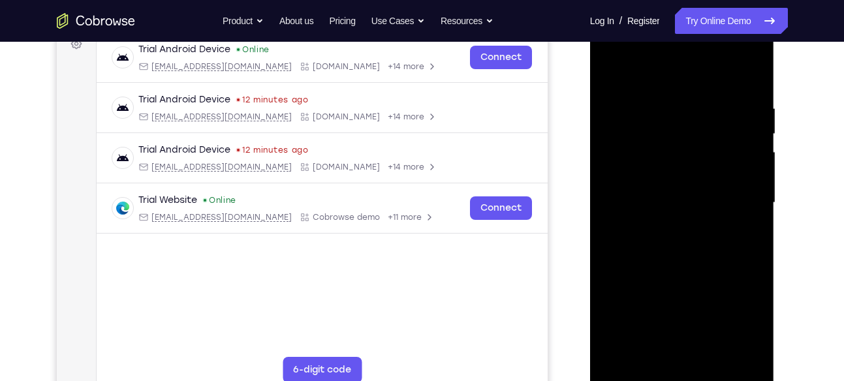
click at [751, 108] on div at bounding box center [682, 203] width 164 height 366
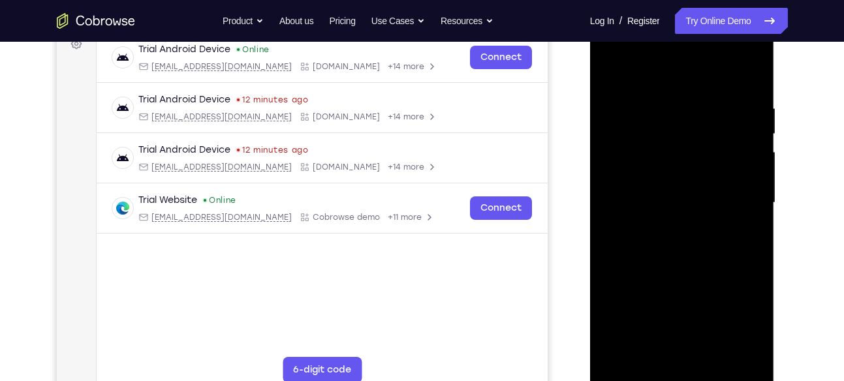
click at [751, 108] on div at bounding box center [682, 203] width 164 height 366
click at [636, 191] on div at bounding box center [682, 203] width 164 height 366
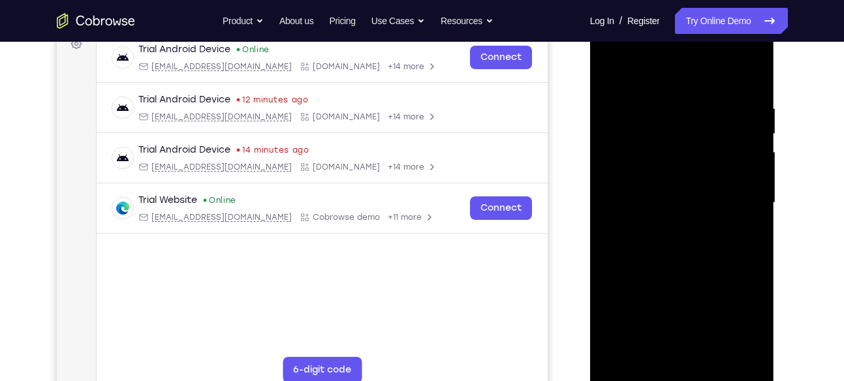
click at [627, 213] on div at bounding box center [682, 203] width 164 height 366
click at [738, 195] on div at bounding box center [682, 203] width 164 height 366
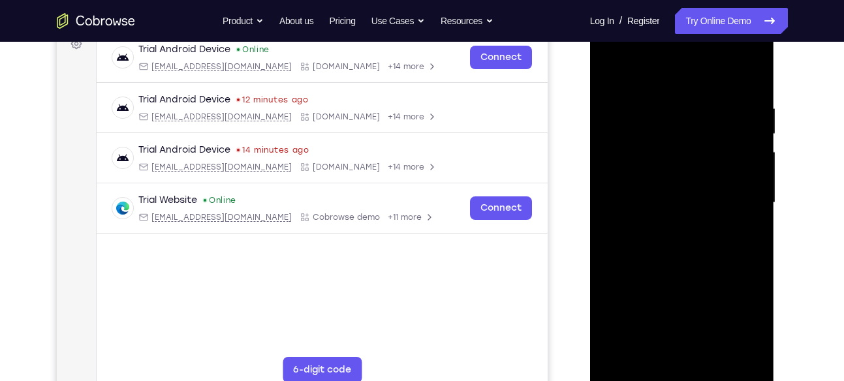
click at [738, 195] on div at bounding box center [682, 203] width 164 height 366
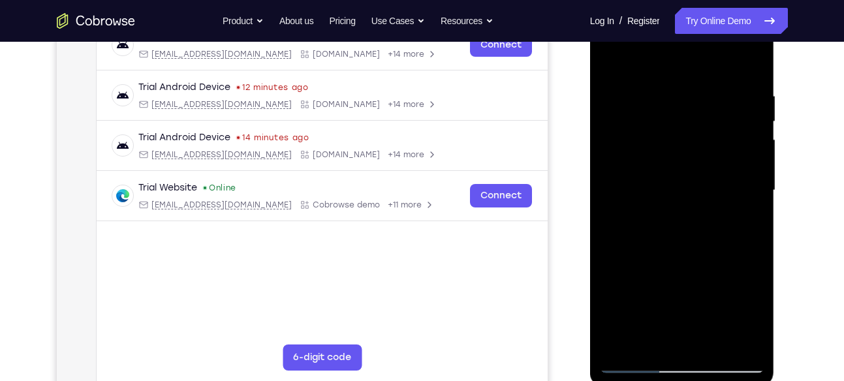
scroll to position [242, 0]
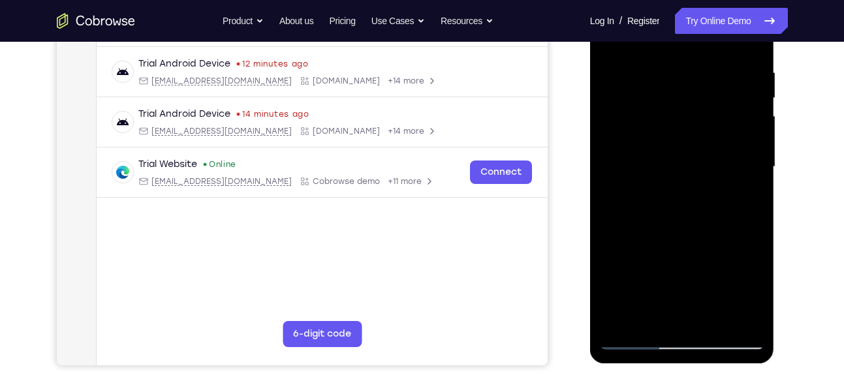
click at [745, 181] on div at bounding box center [682, 167] width 164 height 366
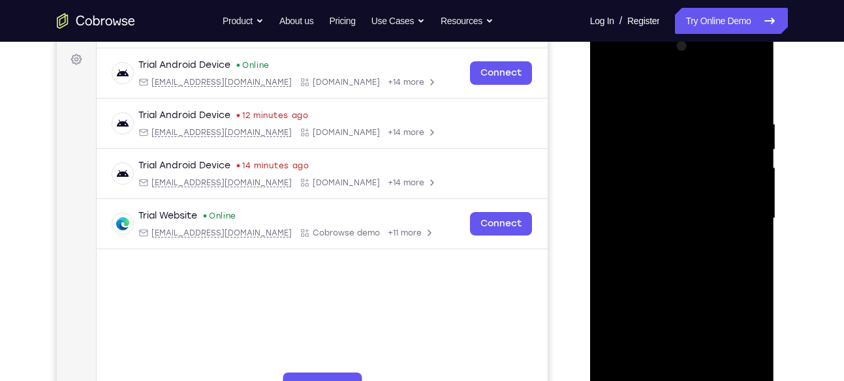
scroll to position [188, 0]
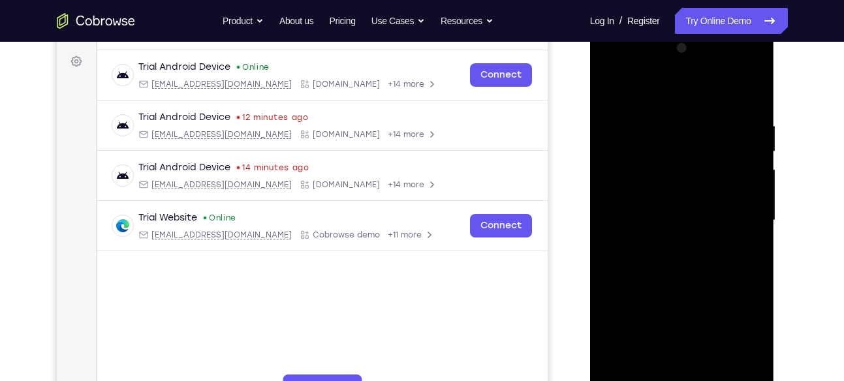
click at [745, 181] on div at bounding box center [682, 221] width 164 height 366
drag, startPoint x: 745, startPoint y: 234, endPoint x: 745, endPoint y: 181, distance: 53.5
click at [745, 181] on div at bounding box center [682, 221] width 164 height 366
drag, startPoint x: 745, startPoint y: 183, endPoint x: 543, endPoint y: 221, distance: 206.0
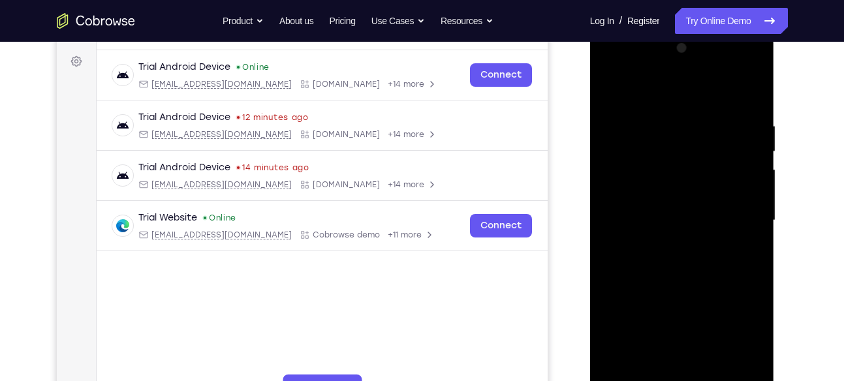
click at [590, 221] on html "Online web based iOS Simulators and Android Emulators. Run iPhone, iPad, Mobile…" at bounding box center [683, 224] width 186 height 392
click at [736, 191] on div at bounding box center [682, 221] width 164 height 366
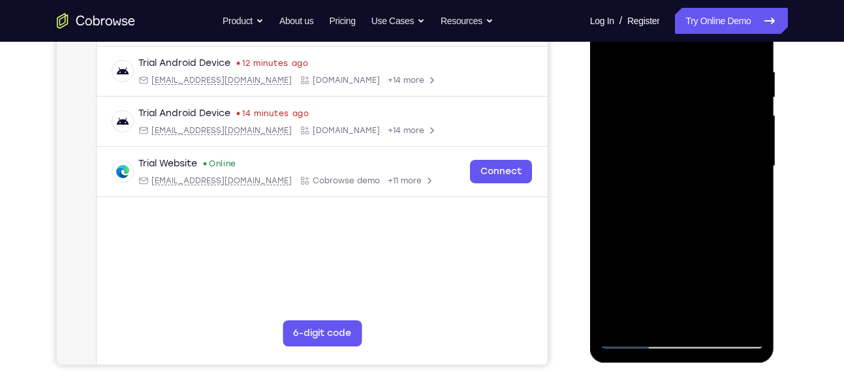
scroll to position [243, 0]
click at [749, 183] on div at bounding box center [682, 166] width 164 height 366
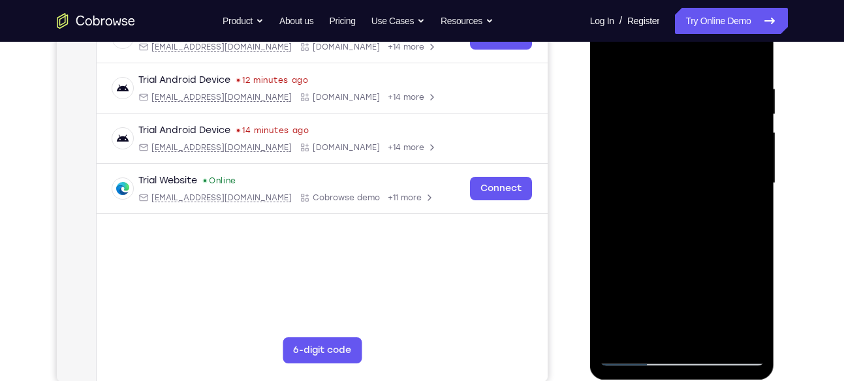
scroll to position [225, 0]
click at [749, 183] on div at bounding box center [682, 184] width 164 height 366
click at [735, 208] on div at bounding box center [682, 184] width 164 height 366
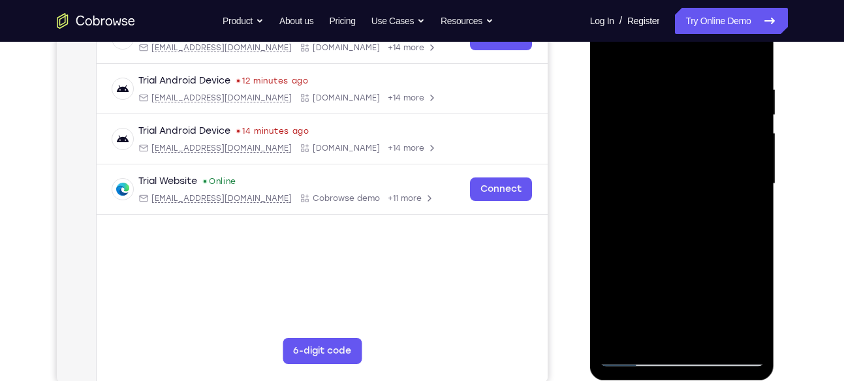
click at [735, 208] on div at bounding box center [682, 184] width 164 height 366
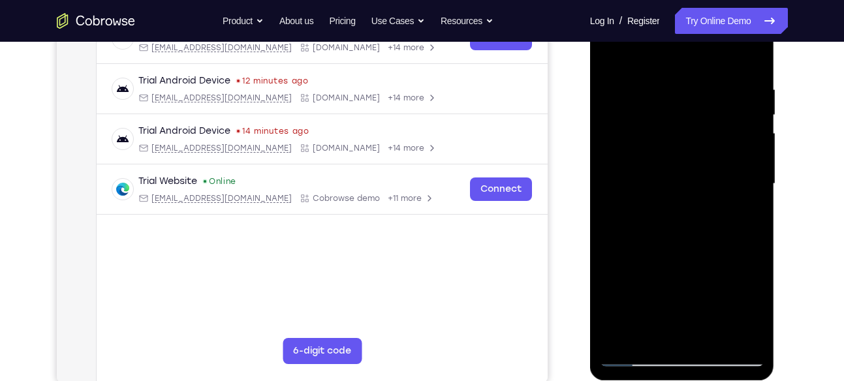
click at [735, 208] on div at bounding box center [682, 184] width 164 height 366
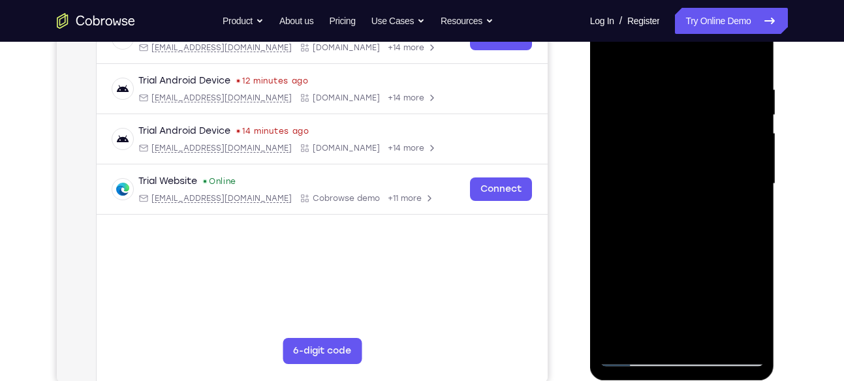
click at [735, 208] on div at bounding box center [682, 184] width 164 height 366
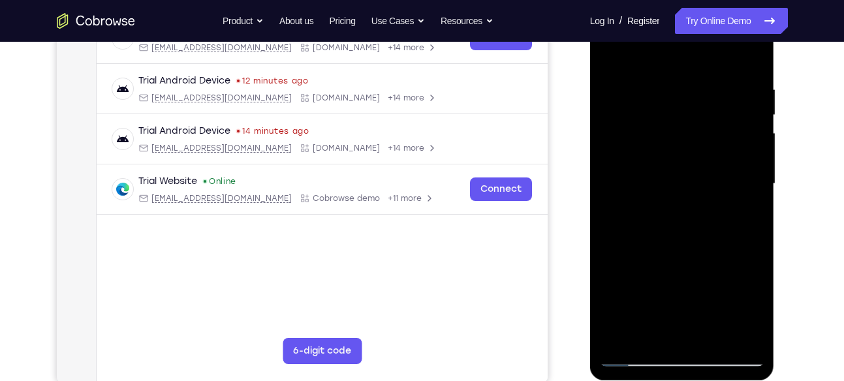
click at [735, 208] on div at bounding box center [682, 184] width 164 height 366
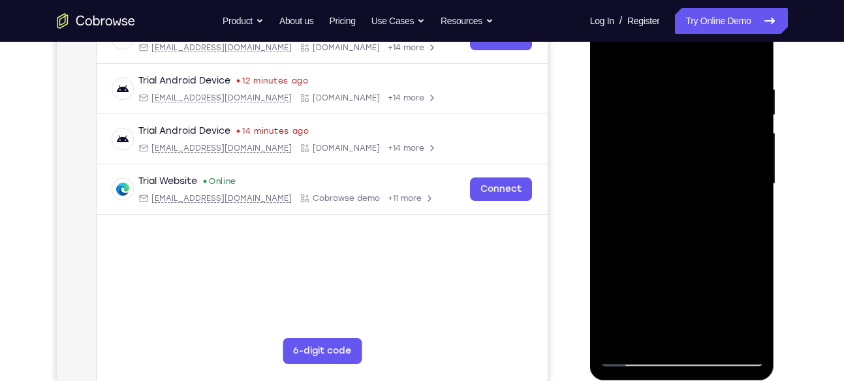
click at [627, 179] on div at bounding box center [682, 184] width 164 height 366
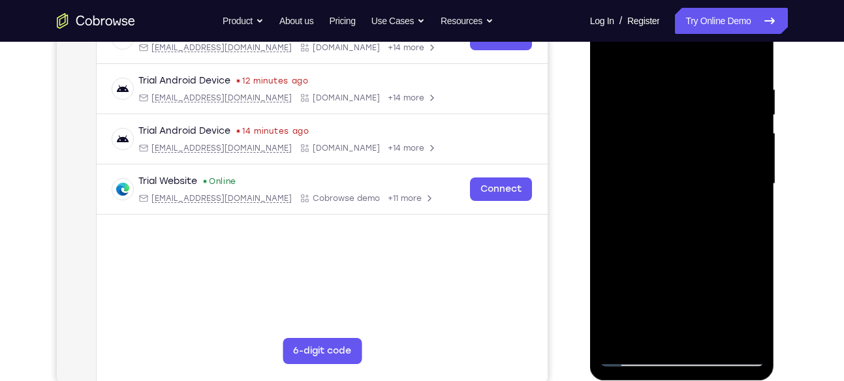
click at [753, 59] on div at bounding box center [682, 184] width 164 height 366
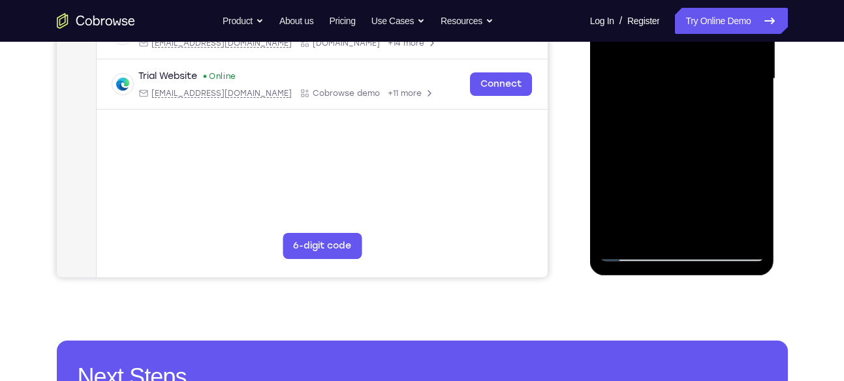
scroll to position [329, 0]
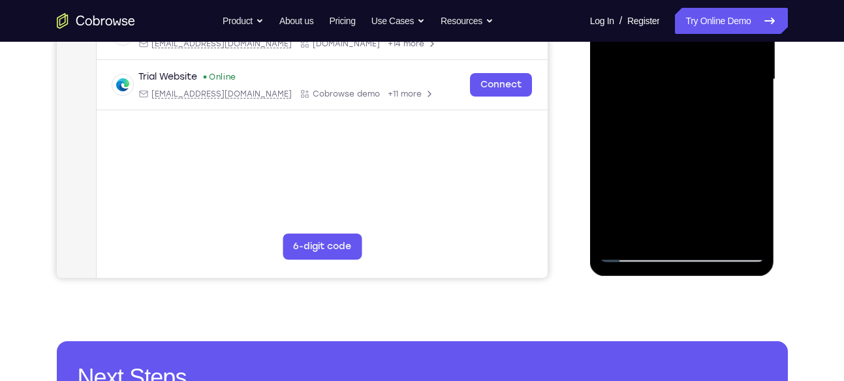
click at [712, 225] on div at bounding box center [682, 80] width 164 height 366
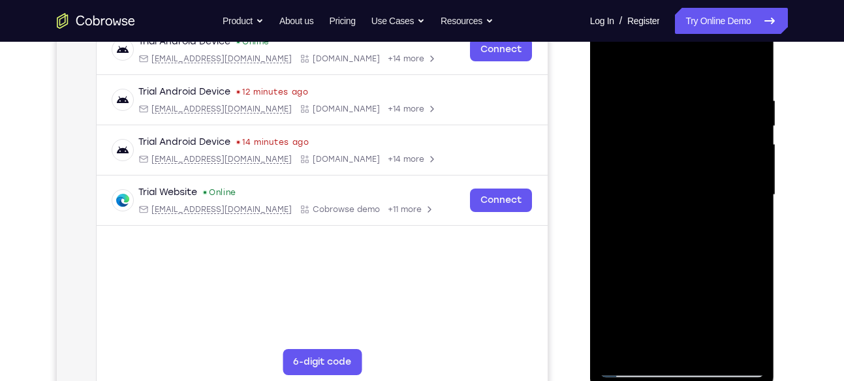
scroll to position [210, 0]
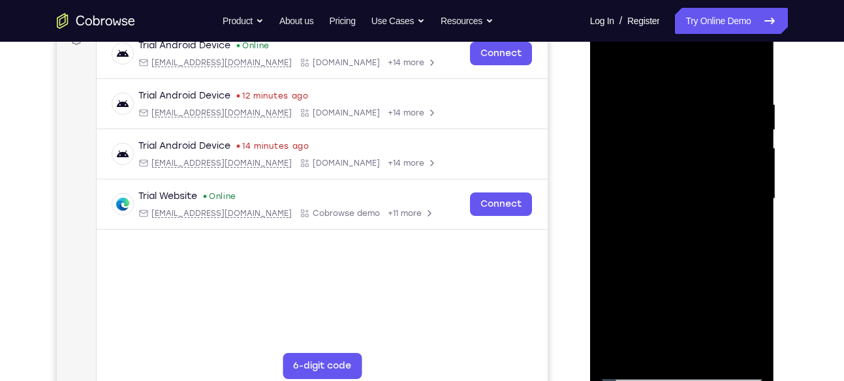
click at [609, 56] on div at bounding box center [682, 199] width 164 height 366
click at [612, 167] on div at bounding box center [682, 199] width 164 height 366
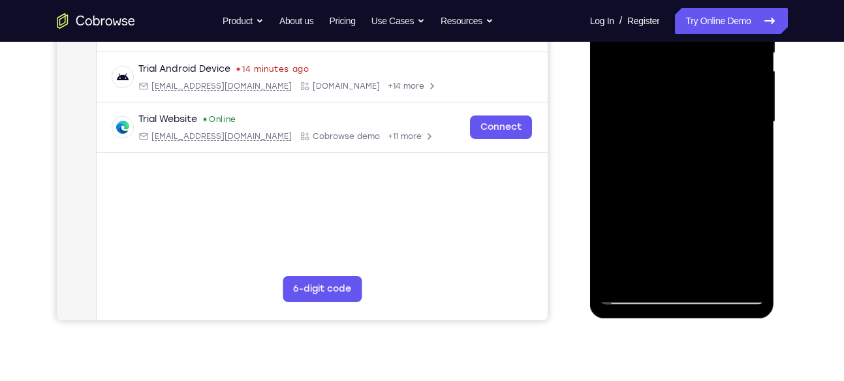
scroll to position [290, 0]
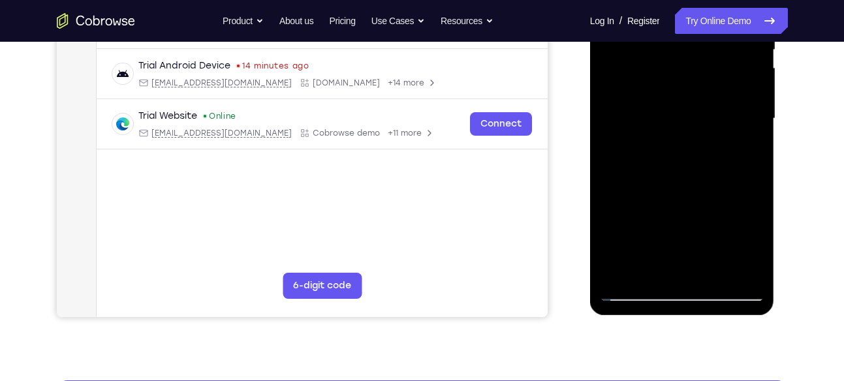
click at [748, 270] on div at bounding box center [682, 119] width 164 height 366
click at [701, 228] on div at bounding box center [682, 119] width 164 height 366
drag, startPoint x: 701, startPoint y: 228, endPoint x: 702, endPoint y: 176, distance: 52.2
click at [702, 176] on div at bounding box center [682, 119] width 164 height 366
click at [683, 136] on div at bounding box center [682, 119] width 164 height 366
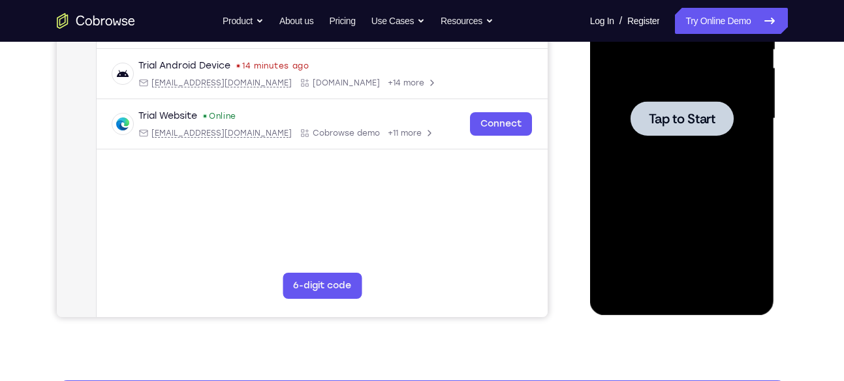
click at [619, 101] on div at bounding box center [682, 119] width 164 height 366
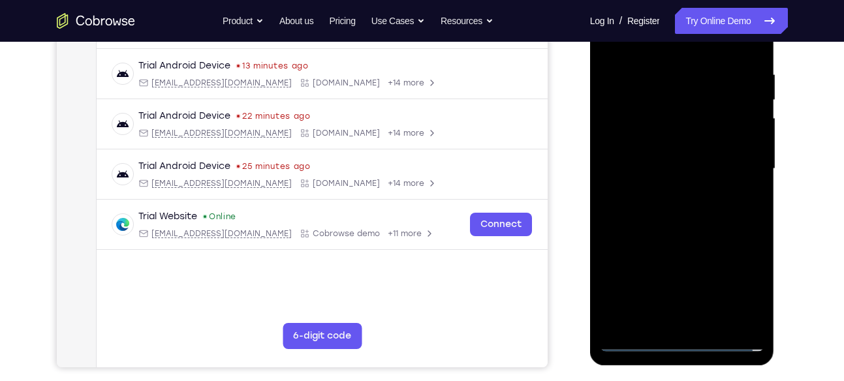
scroll to position [240, 0]
click at [679, 349] on div at bounding box center [682, 169] width 164 height 366
click at [736, 292] on div at bounding box center [682, 169] width 164 height 366
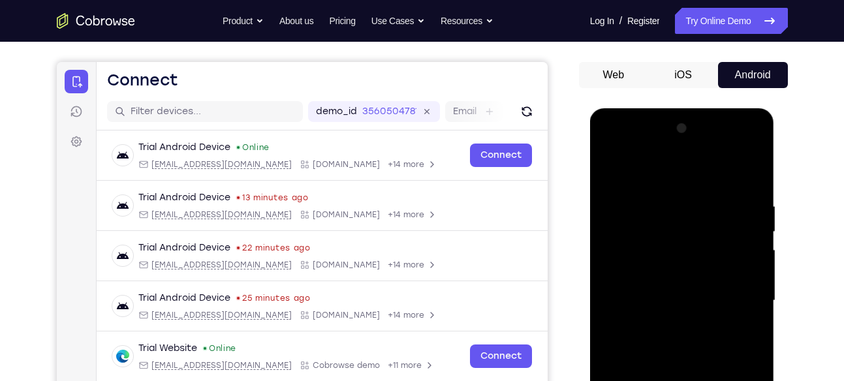
scroll to position [107, 0]
click at [673, 176] on div at bounding box center [682, 302] width 164 height 366
click at [742, 301] on div at bounding box center [682, 302] width 164 height 366
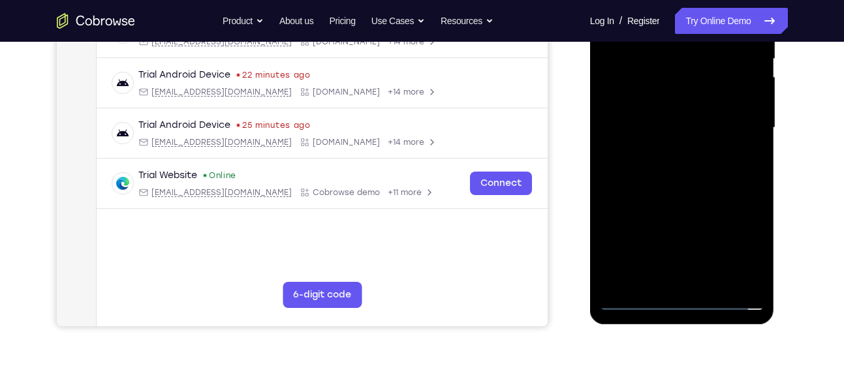
scroll to position [281, 0]
click at [693, 280] on div at bounding box center [682, 128] width 164 height 366
click at [685, 112] on div at bounding box center [682, 128] width 164 height 366
click at [683, 99] on div at bounding box center [682, 128] width 164 height 366
click at [660, 126] on div at bounding box center [682, 128] width 164 height 366
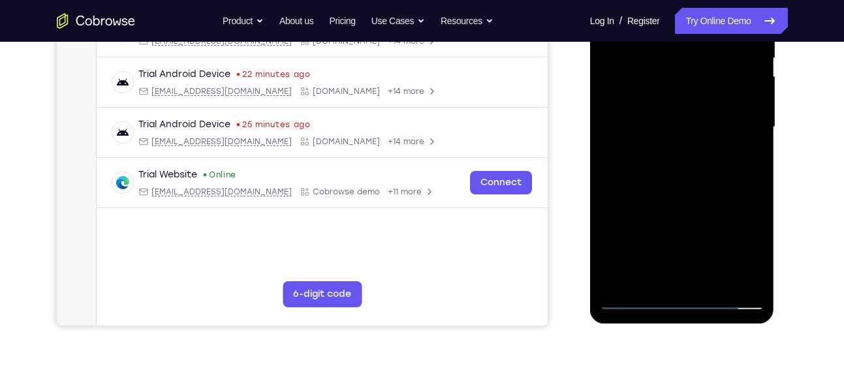
click at [659, 178] on div at bounding box center [682, 128] width 164 height 366
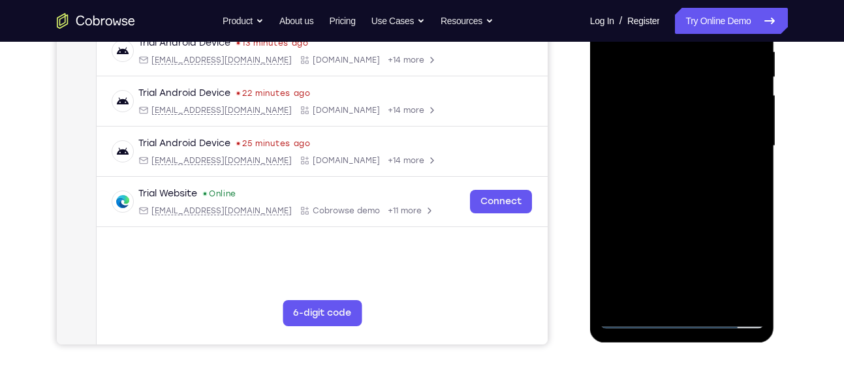
scroll to position [262, 0]
click at [659, 178] on div at bounding box center [682, 147] width 164 height 366
click at [657, 183] on div at bounding box center [682, 147] width 164 height 366
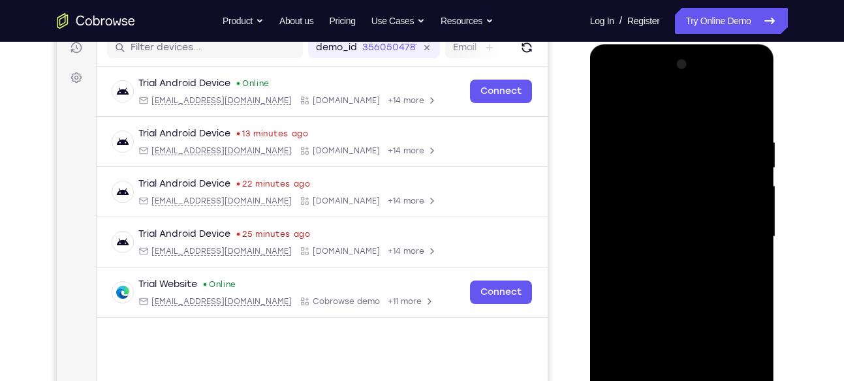
scroll to position [171, 0]
click at [687, 309] on div at bounding box center [682, 238] width 164 height 366
click at [655, 151] on div at bounding box center [682, 238] width 164 height 366
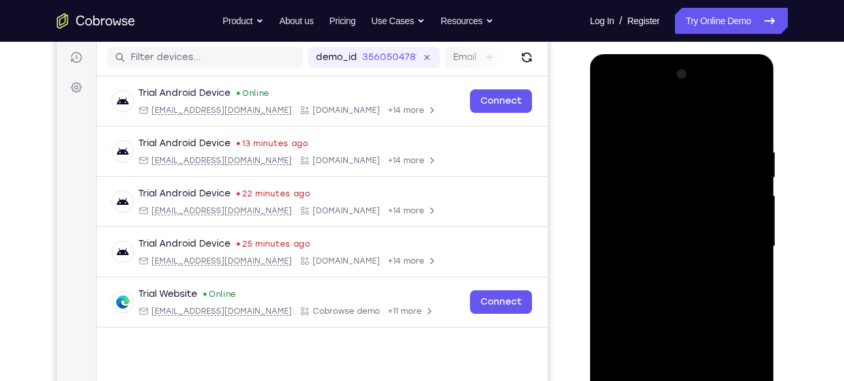
click at [733, 204] on div at bounding box center [682, 247] width 164 height 366
drag, startPoint x: 734, startPoint y: 213, endPoint x: 733, endPoint y: 204, distance: 9.2
click at [733, 204] on div at bounding box center [682, 247] width 164 height 366
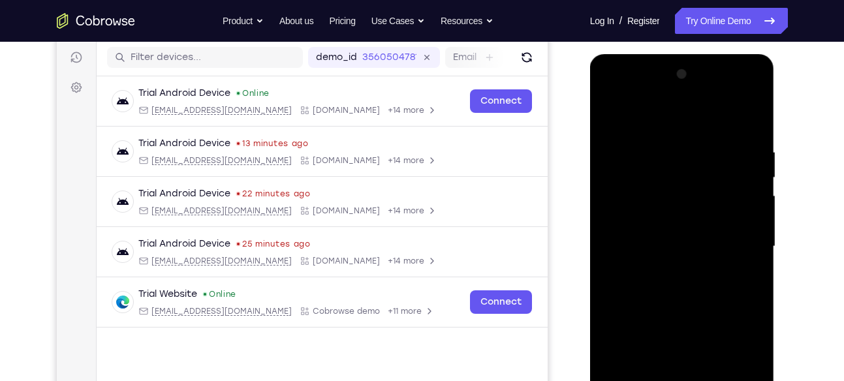
click at [733, 204] on div at bounding box center [682, 247] width 164 height 366
drag, startPoint x: 730, startPoint y: 210, endPoint x: 563, endPoint y: 232, distance: 168.6
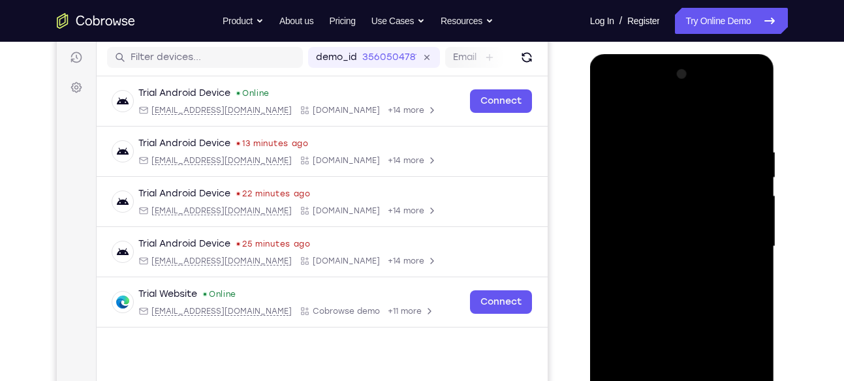
click at [590, 232] on html "Online web based iOS Simulators and Android Emulators. Run iPhone, iPad, Mobile…" at bounding box center [683, 250] width 186 height 392
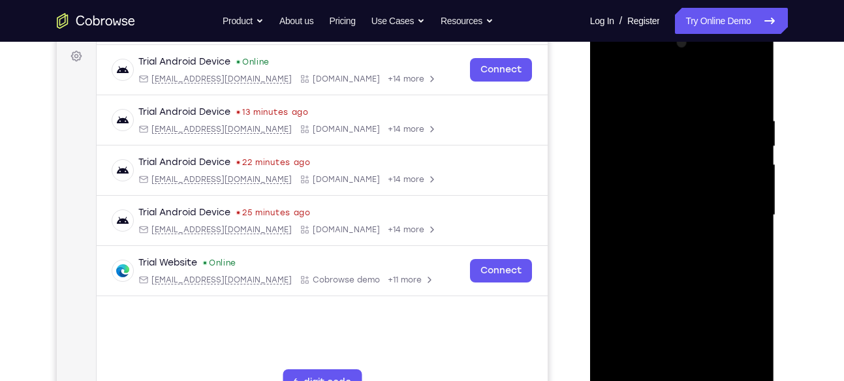
scroll to position [194, 0]
click at [751, 98] on div at bounding box center [682, 215] width 164 height 366
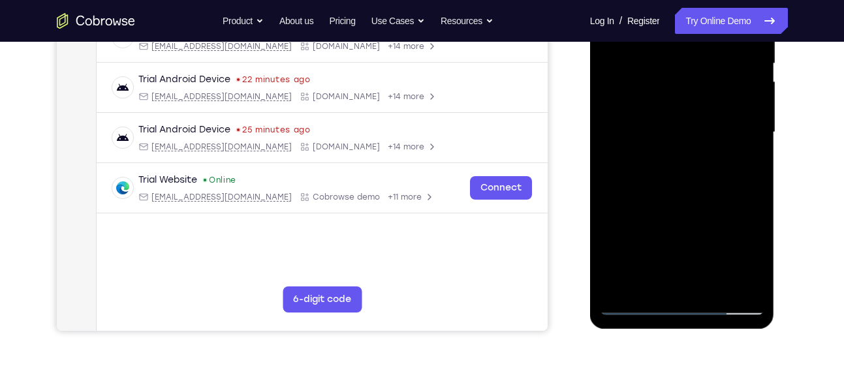
scroll to position [277, 0]
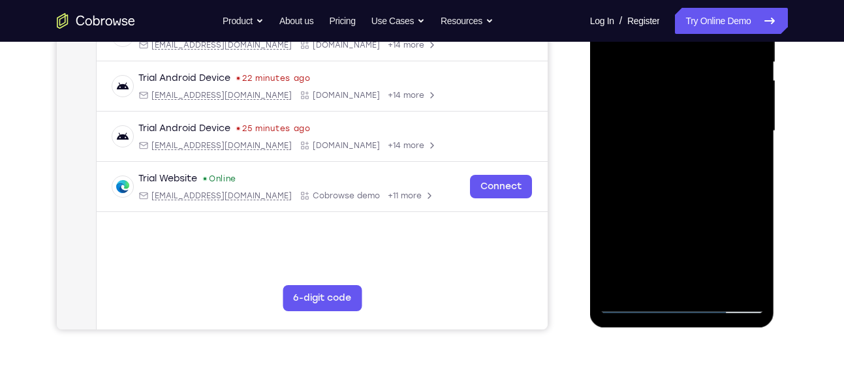
click at [715, 287] on div at bounding box center [682, 131] width 164 height 366
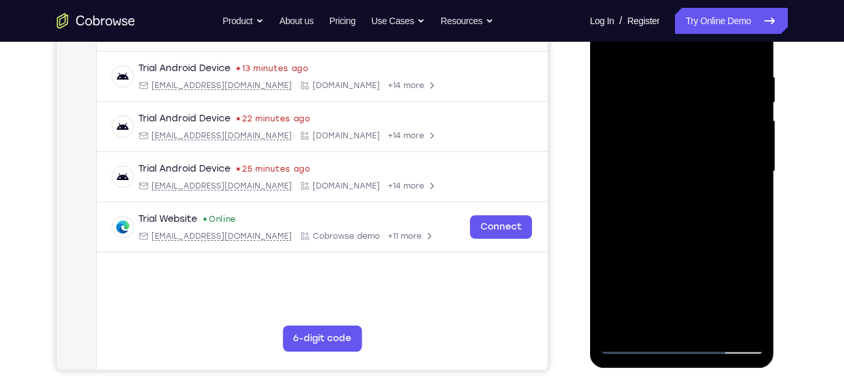
scroll to position [233, 0]
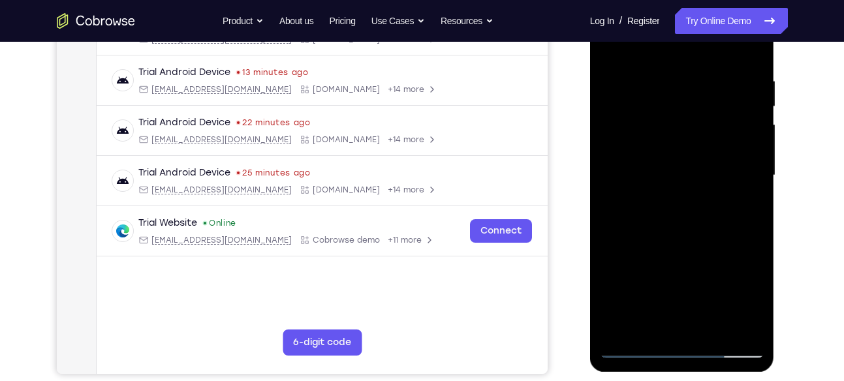
click at [710, 247] on div at bounding box center [682, 176] width 164 height 366
click at [616, 42] on div at bounding box center [682, 176] width 164 height 366
click at [653, 319] on div at bounding box center [682, 176] width 164 height 366
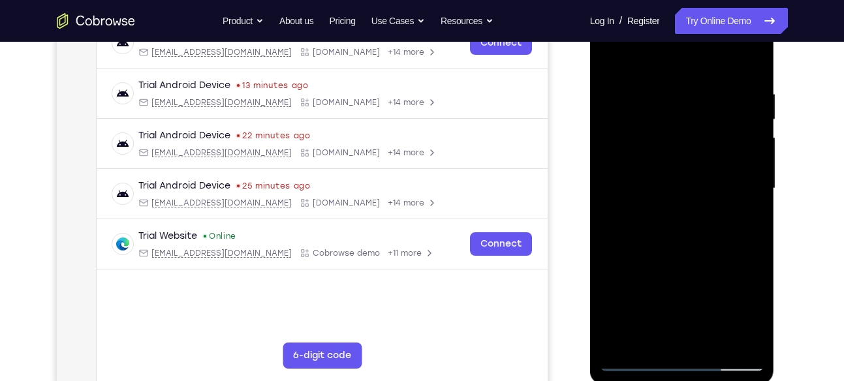
scroll to position [221, 0]
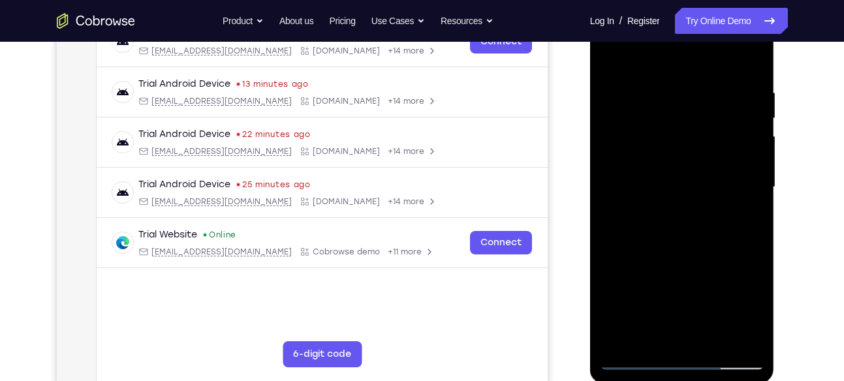
click at [647, 339] on div at bounding box center [682, 188] width 164 height 366
click at [676, 60] on div at bounding box center [682, 188] width 164 height 366
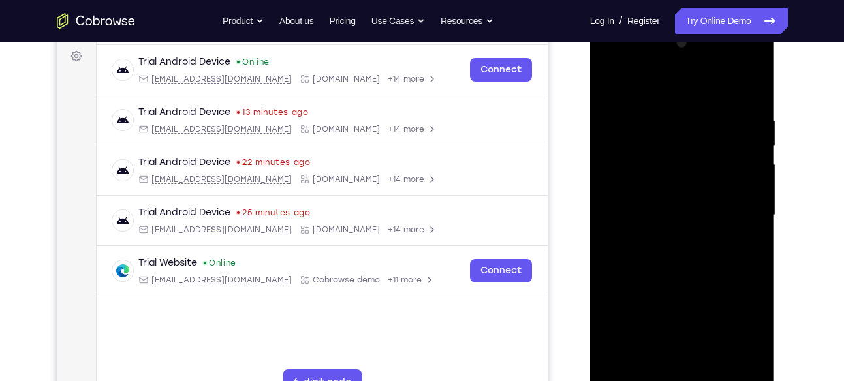
scroll to position [193, 0]
click at [697, 112] on div at bounding box center [682, 216] width 164 height 366
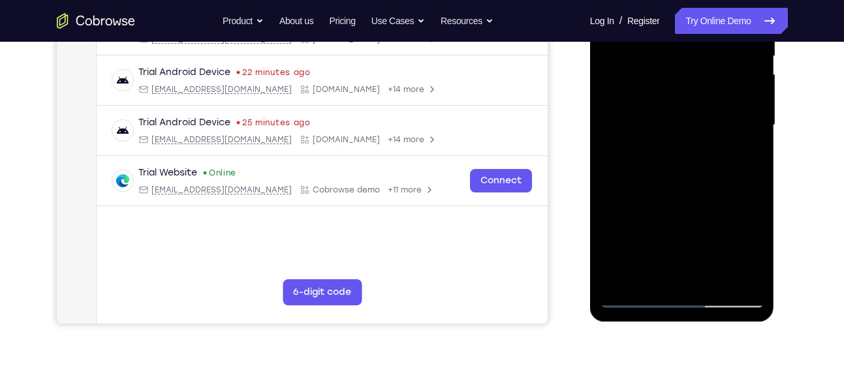
scroll to position [287, 0]
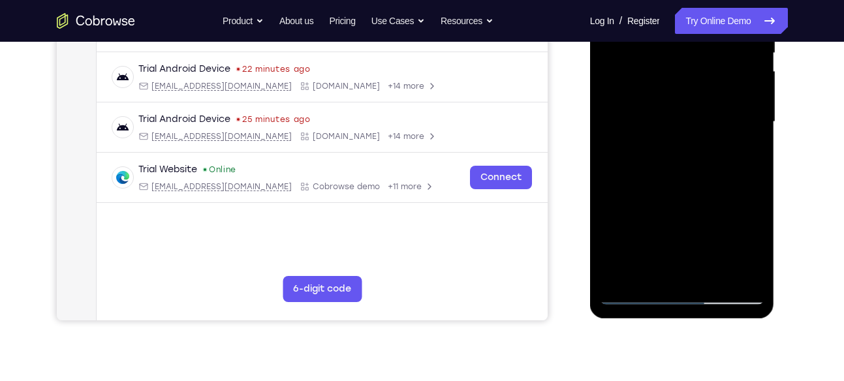
click at [622, 281] on div at bounding box center [682, 122] width 164 height 366
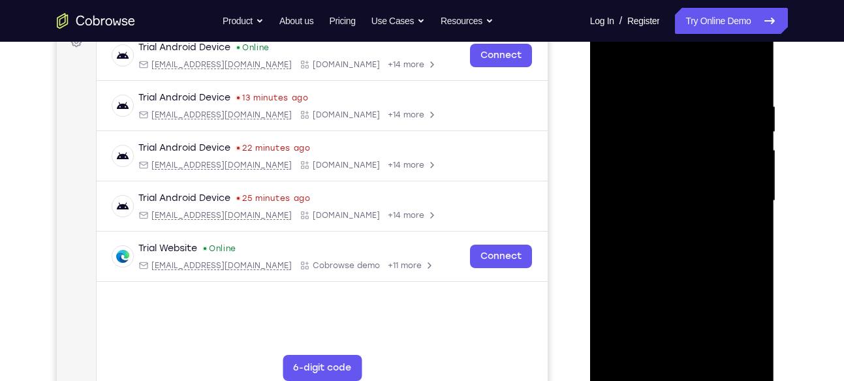
scroll to position [207, 0]
click at [755, 56] on div at bounding box center [682, 202] width 164 height 366
click at [755, 259] on div at bounding box center [682, 202] width 164 height 366
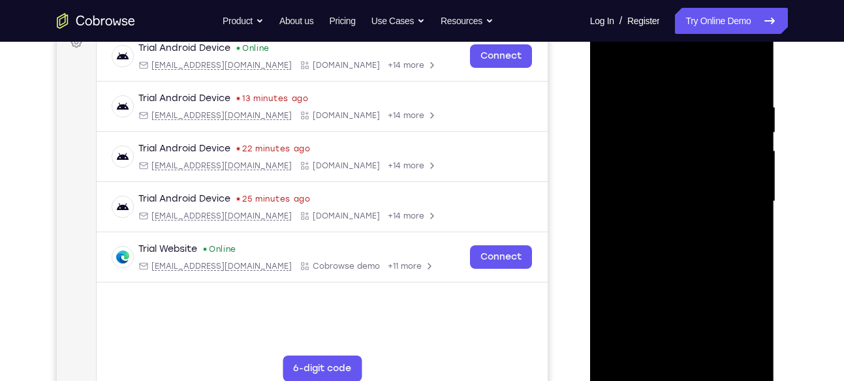
click at [755, 259] on div at bounding box center [682, 202] width 164 height 366
click at [672, 112] on div at bounding box center [682, 202] width 164 height 366
click at [740, 174] on div at bounding box center [682, 202] width 164 height 366
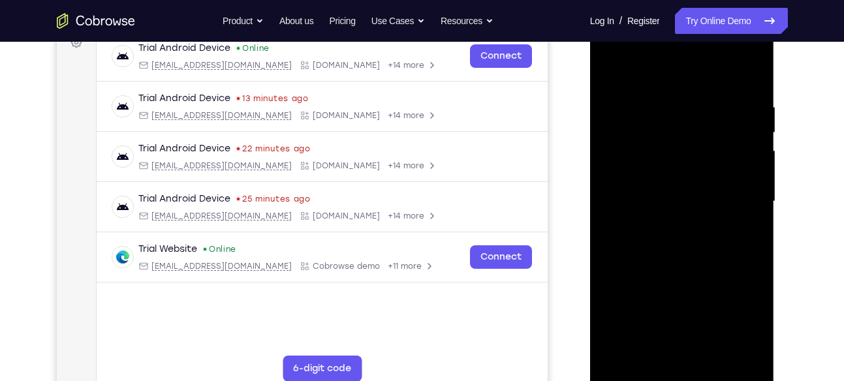
click at [740, 174] on div at bounding box center [682, 202] width 164 height 366
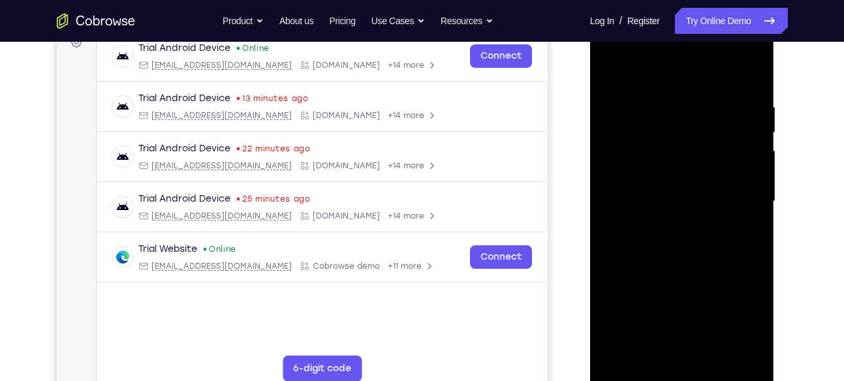
click at [740, 174] on div at bounding box center [682, 202] width 164 height 366
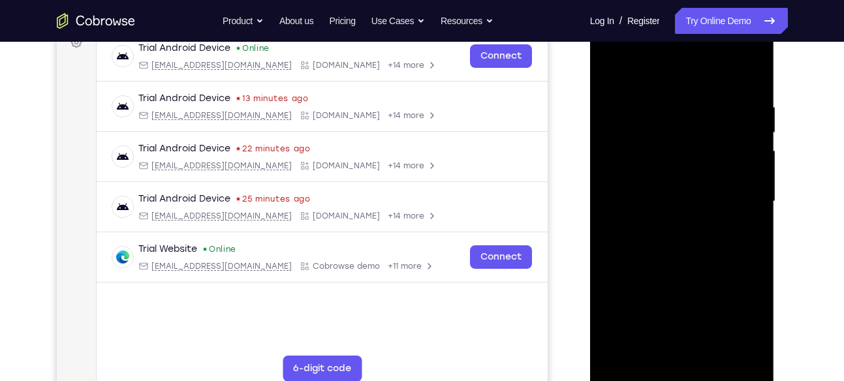
click at [740, 174] on div at bounding box center [682, 202] width 164 height 366
click at [754, 175] on div at bounding box center [682, 202] width 164 height 366
click at [734, 162] on div at bounding box center [682, 202] width 164 height 366
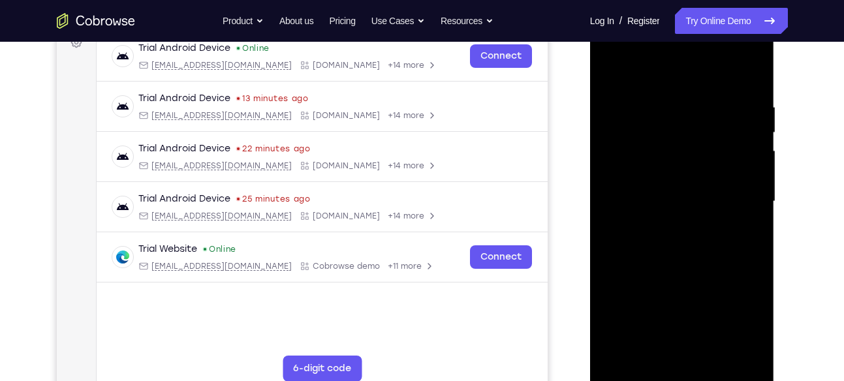
click at [734, 162] on div at bounding box center [682, 202] width 164 height 366
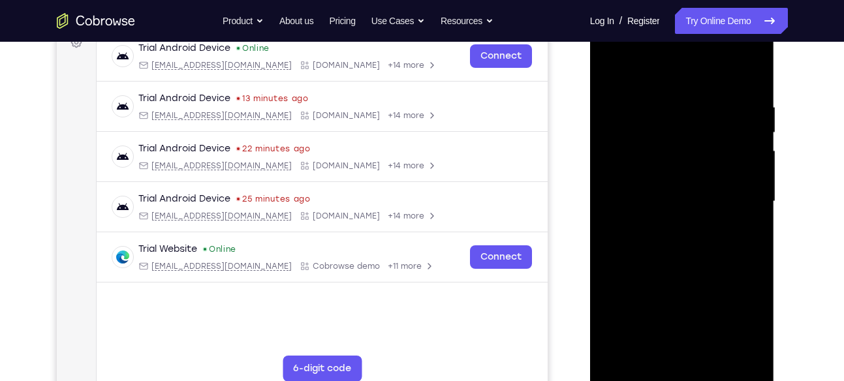
click at [734, 162] on div at bounding box center [682, 202] width 164 height 366
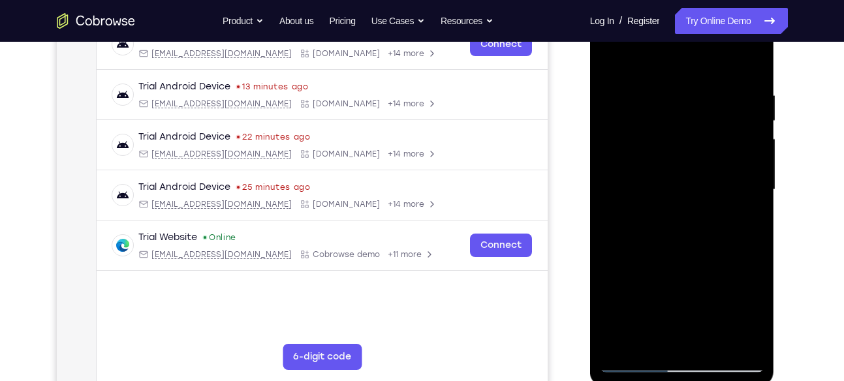
click at [747, 174] on div at bounding box center [682, 190] width 164 height 366
drag, startPoint x: 747, startPoint y: 162, endPoint x: 747, endPoint y: 174, distance: 11.7
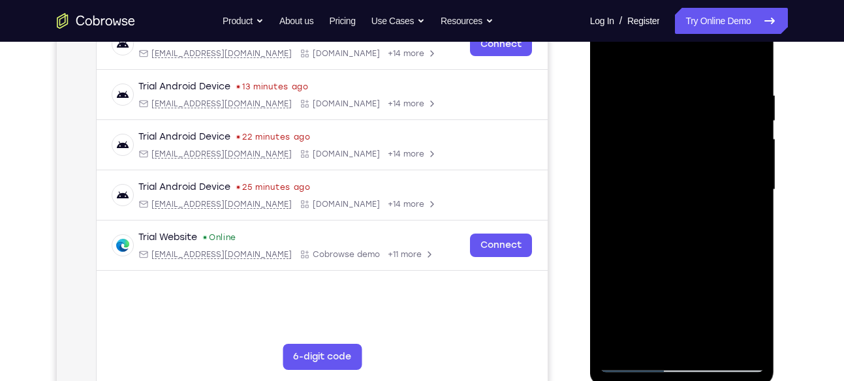
click at [747, 174] on div at bounding box center [682, 190] width 164 height 366
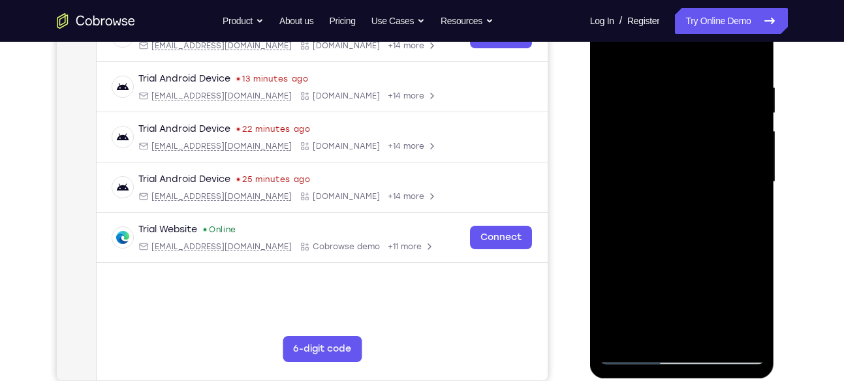
scroll to position [225, 0]
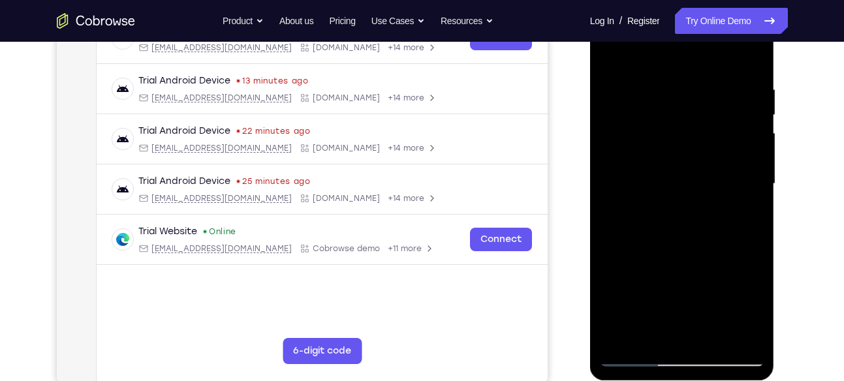
click at [747, 174] on div at bounding box center [682, 184] width 164 height 366
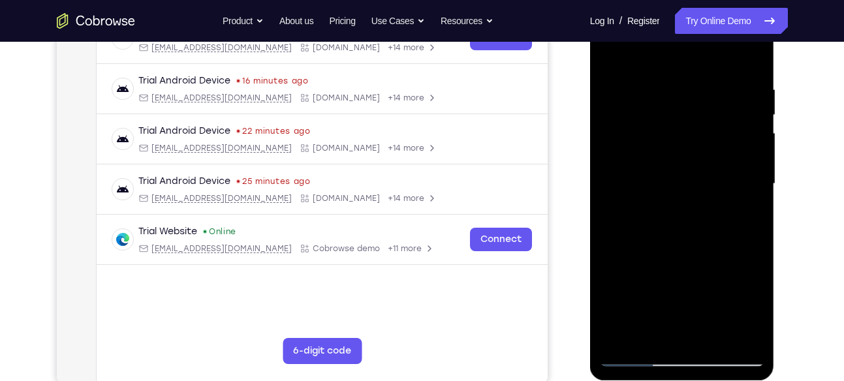
click at [747, 174] on div at bounding box center [682, 184] width 164 height 366
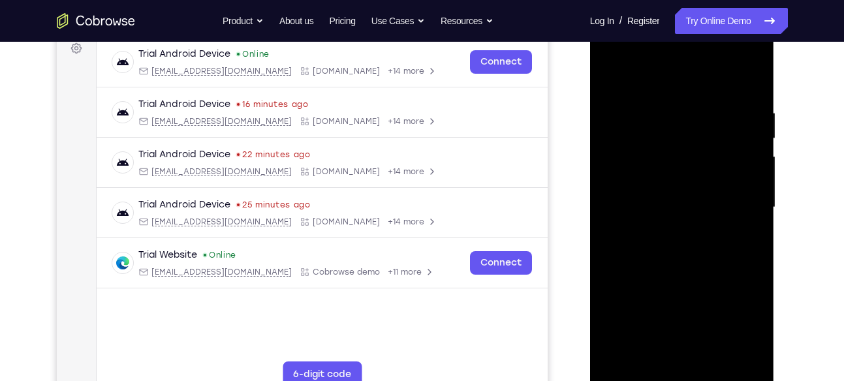
scroll to position [199, 0]
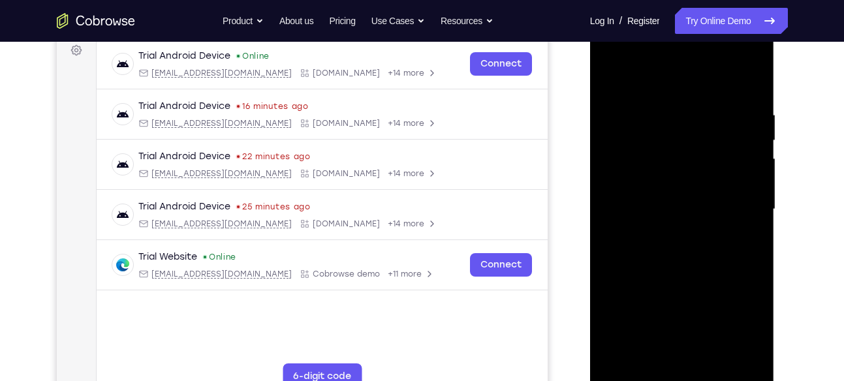
click at [752, 91] on div at bounding box center [682, 210] width 164 height 366
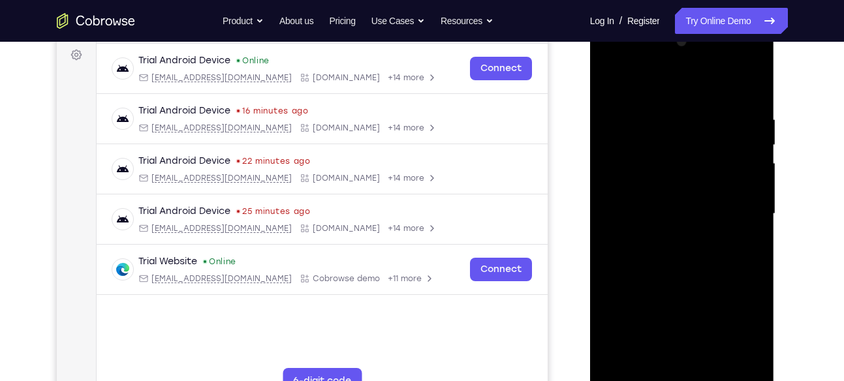
scroll to position [181, 0]
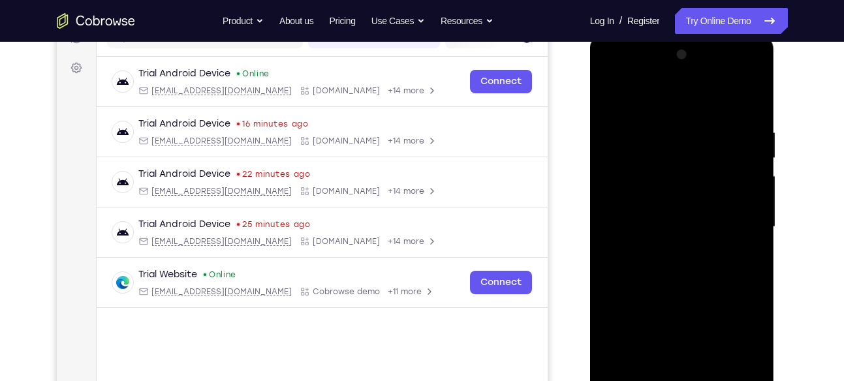
click at [751, 78] on div at bounding box center [682, 227] width 164 height 366
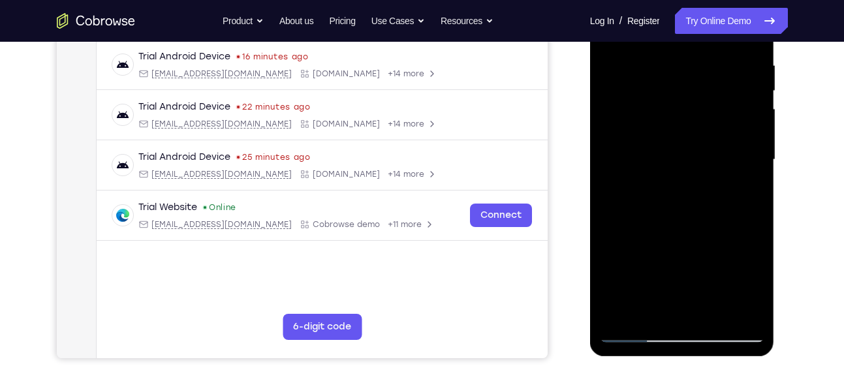
scroll to position [253, 0]
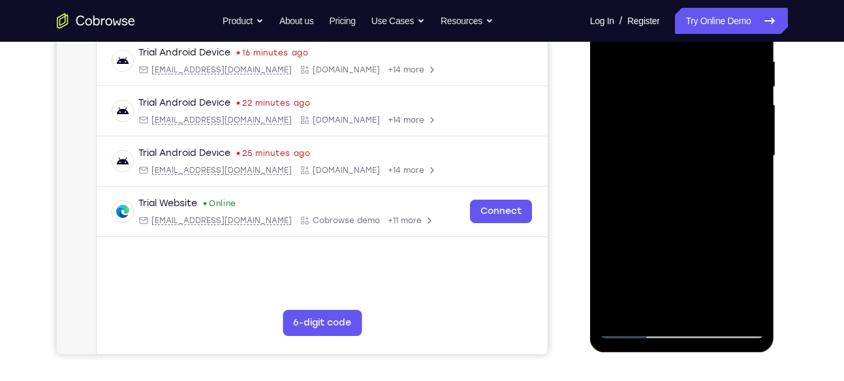
click at [756, 212] on div at bounding box center [682, 156] width 164 height 366
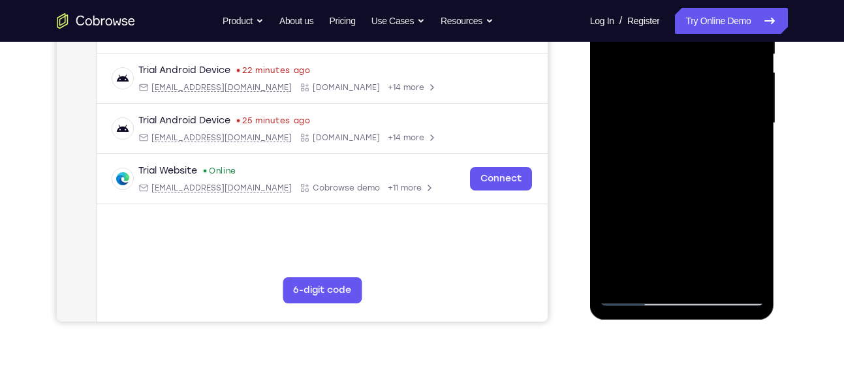
scroll to position [286, 0]
click at [740, 277] on div at bounding box center [682, 123] width 164 height 366
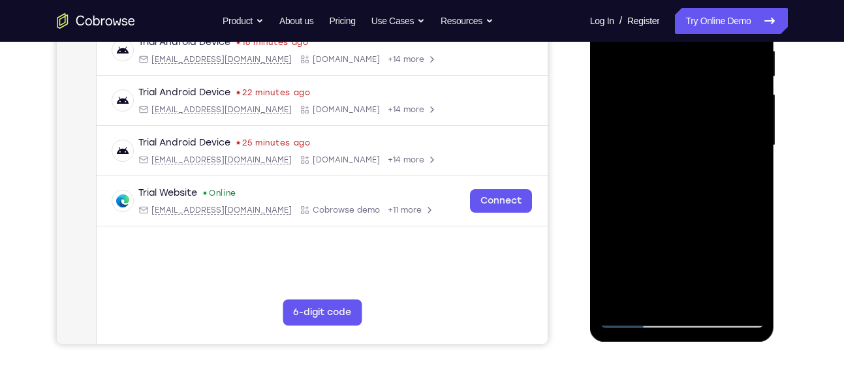
scroll to position [262, 0]
drag, startPoint x: 713, startPoint y: 236, endPoint x: 716, endPoint y: 153, distance: 83.0
click at [716, 153] on div at bounding box center [682, 146] width 164 height 366
click at [642, 235] on div at bounding box center [682, 146] width 164 height 366
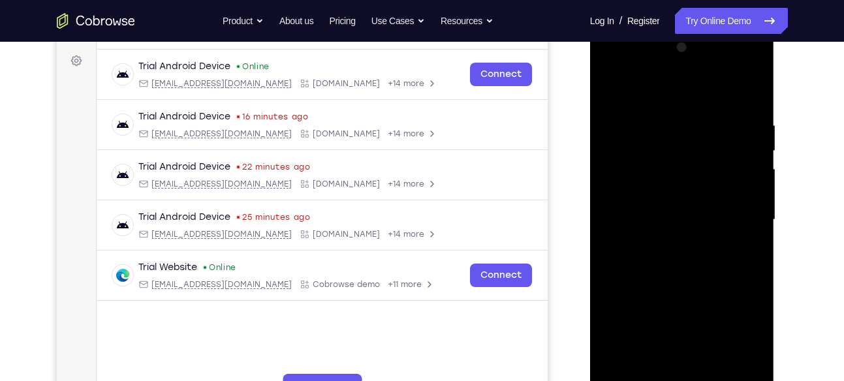
scroll to position [187, 0]
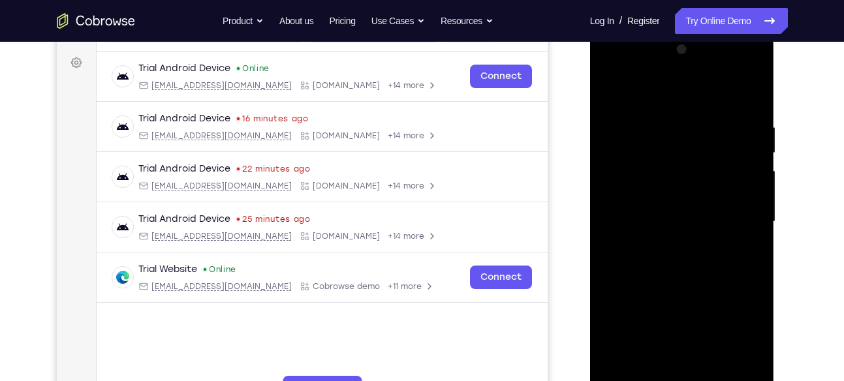
click at [752, 149] on div at bounding box center [682, 222] width 164 height 366
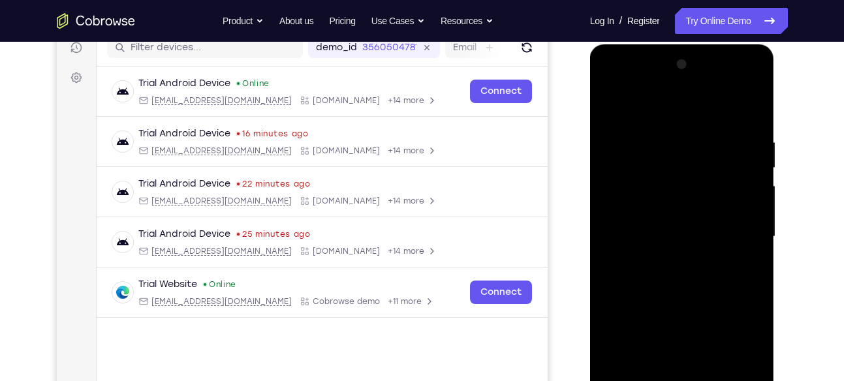
scroll to position [179, 0]
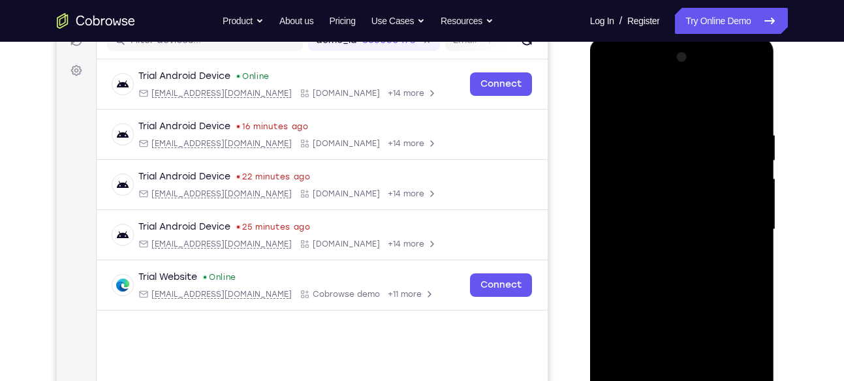
drag, startPoint x: 715, startPoint y: 166, endPoint x: 718, endPoint y: 219, distance: 52.3
click at [718, 219] on div at bounding box center [682, 230] width 164 height 366
click at [616, 200] on div at bounding box center [682, 230] width 164 height 366
click at [758, 197] on div at bounding box center [682, 230] width 164 height 366
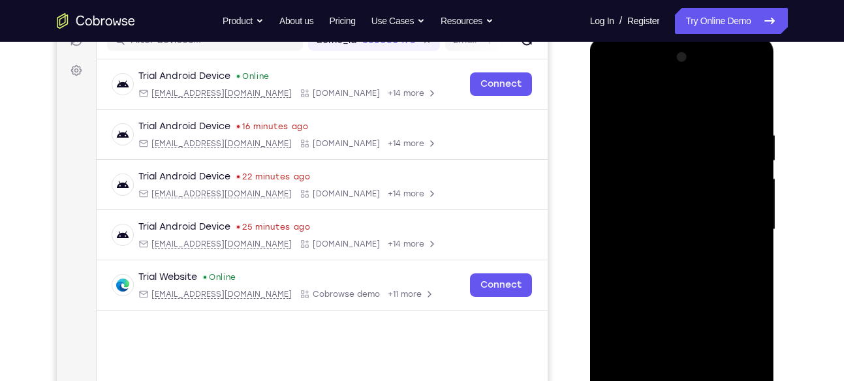
click at [758, 197] on div at bounding box center [682, 230] width 164 height 366
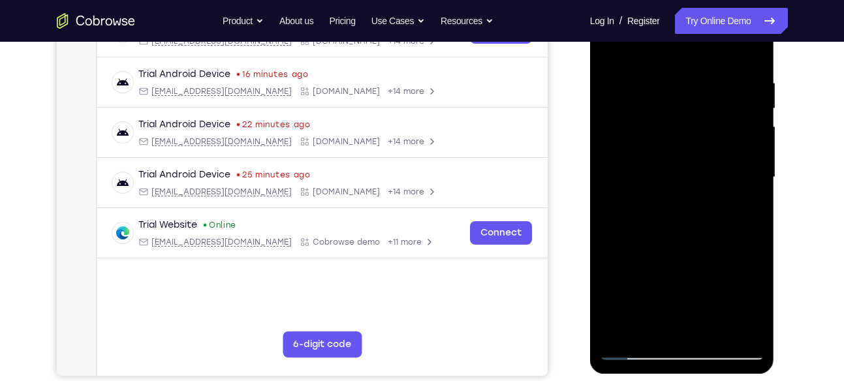
scroll to position [232, 0]
click at [612, 145] on div at bounding box center [682, 177] width 164 height 366
click at [749, 145] on div at bounding box center [682, 177] width 164 height 366
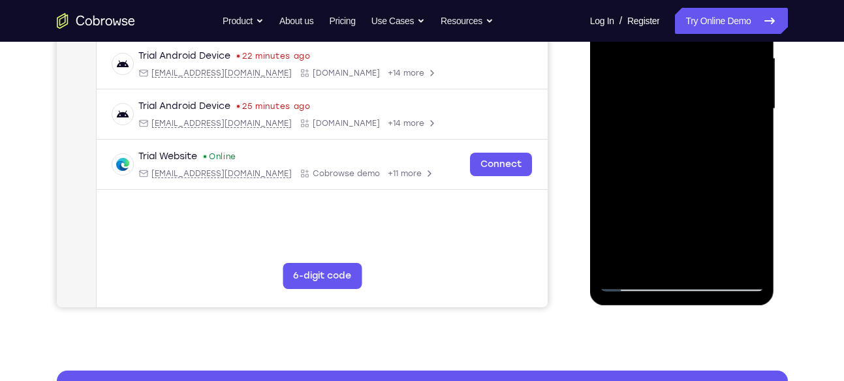
scroll to position [301, 0]
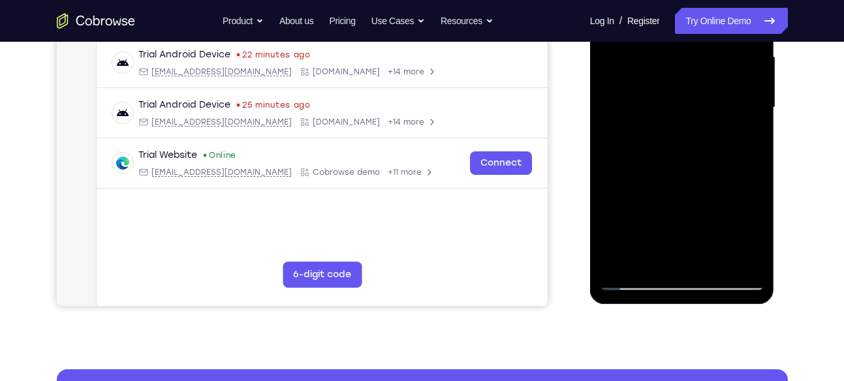
click at [740, 263] on div at bounding box center [682, 108] width 164 height 366
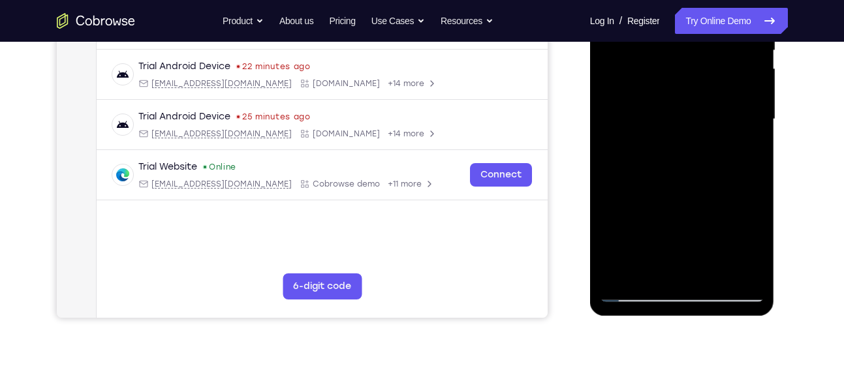
drag, startPoint x: 708, startPoint y: 231, endPoint x: 710, endPoint y: 148, distance: 83.6
click at [710, 148] on div at bounding box center [682, 120] width 164 height 366
drag, startPoint x: 673, startPoint y: 185, endPoint x: 672, endPoint y: 56, distance: 128.6
click at [672, 56] on div at bounding box center [682, 120] width 164 height 366
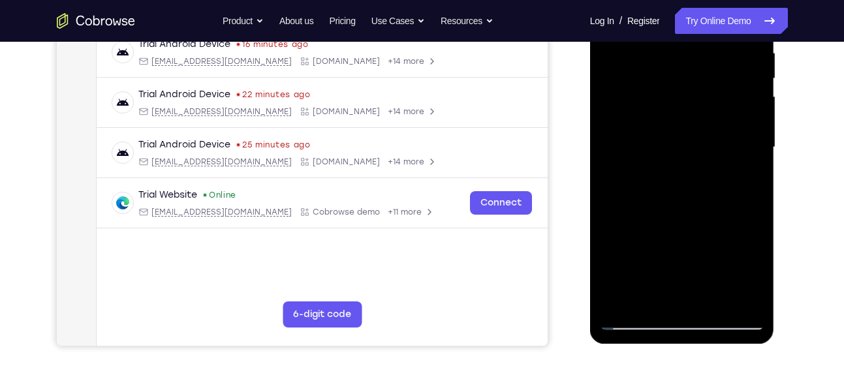
scroll to position [260, 0]
drag, startPoint x: 637, startPoint y: 181, endPoint x: 642, endPoint y: 55, distance: 126.1
click at [642, 55] on div at bounding box center [682, 148] width 164 height 366
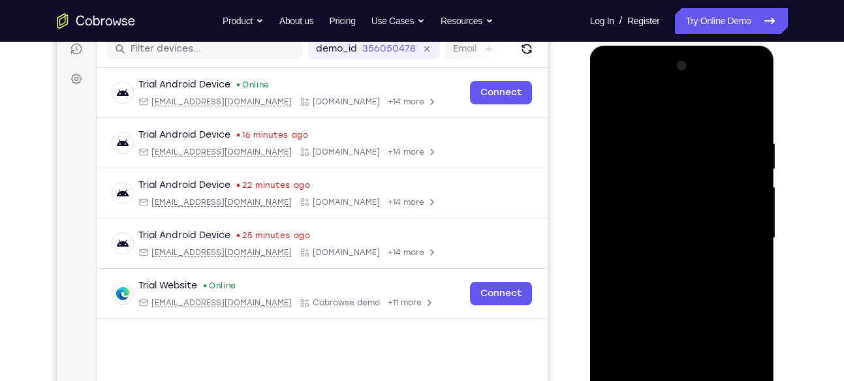
scroll to position [170, 0]
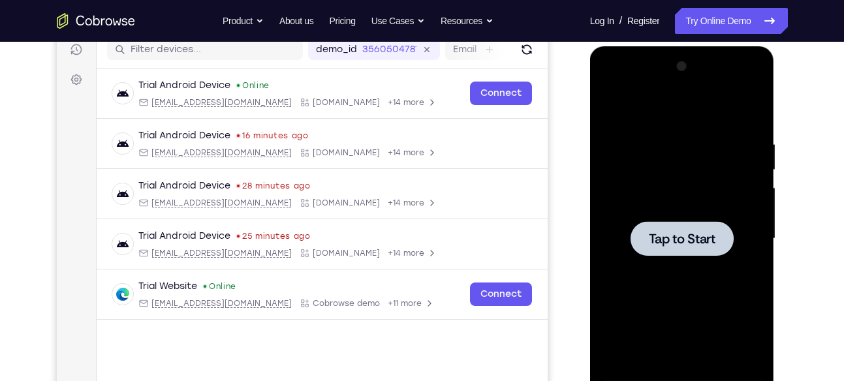
click at [683, 140] on div at bounding box center [682, 239] width 164 height 366
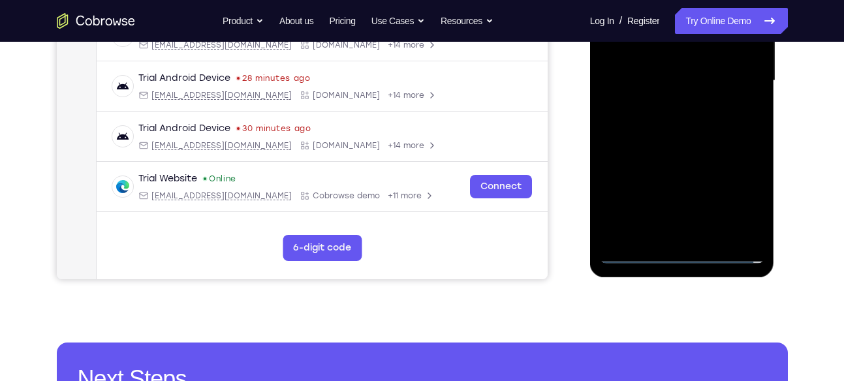
scroll to position [328, 0]
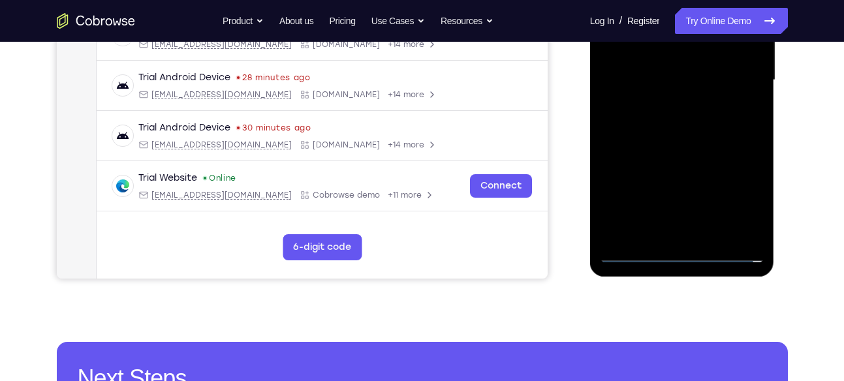
click at [678, 252] on div at bounding box center [682, 81] width 164 height 366
click at [741, 210] on div at bounding box center [682, 81] width 164 height 366
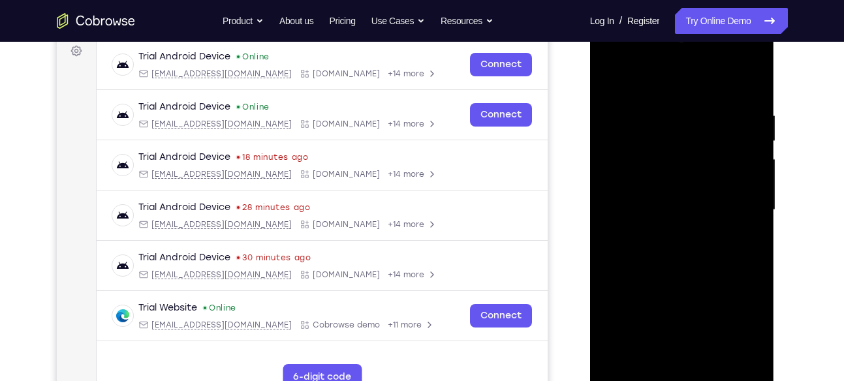
scroll to position [198, 0]
click at [670, 84] on div at bounding box center [682, 211] width 164 height 366
click at [737, 198] on div at bounding box center [682, 211] width 164 height 366
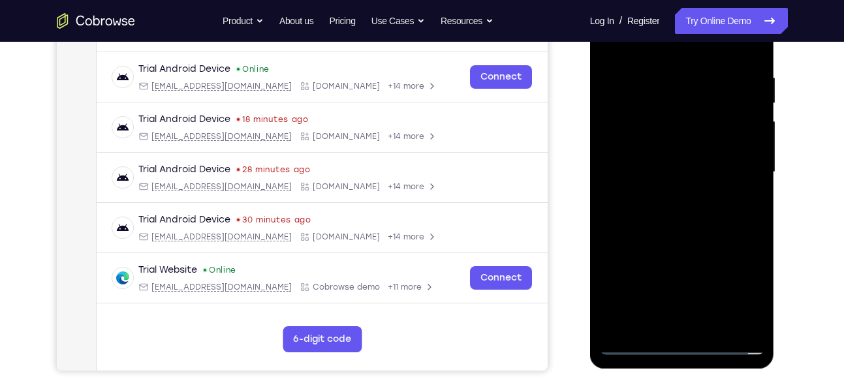
click at [667, 200] on div at bounding box center [682, 173] width 164 height 366
click at [664, 201] on div at bounding box center [682, 173] width 164 height 366
click at [676, 158] on div at bounding box center [682, 173] width 164 height 366
click at [693, 124] on div at bounding box center [682, 173] width 164 height 366
click at [676, 147] on div at bounding box center [682, 173] width 164 height 366
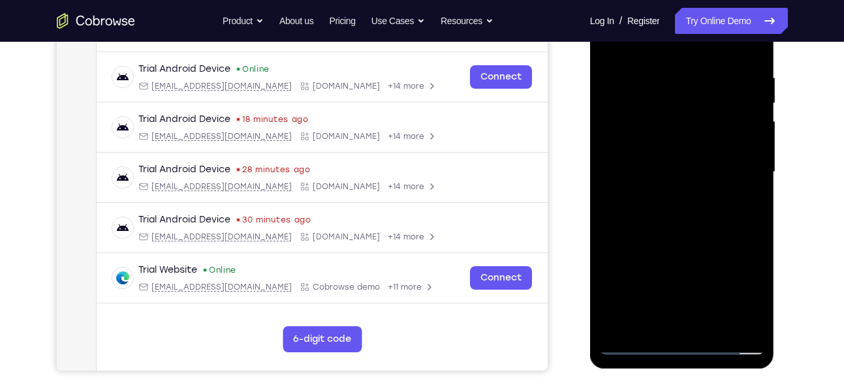
click at [652, 169] on div at bounding box center [682, 173] width 164 height 366
click at [636, 218] on div at bounding box center [682, 173] width 164 height 366
click at [682, 206] on div at bounding box center [682, 173] width 164 height 366
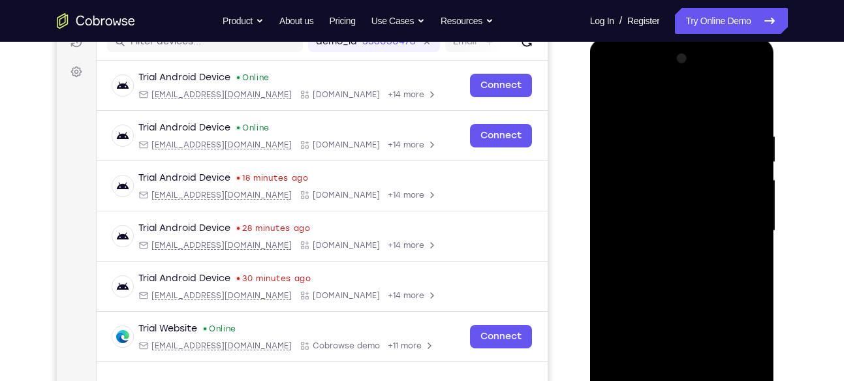
click at [698, 272] on div at bounding box center [682, 231] width 164 height 366
click at [706, 255] on div at bounding box center [682, 231] width 164 height 366
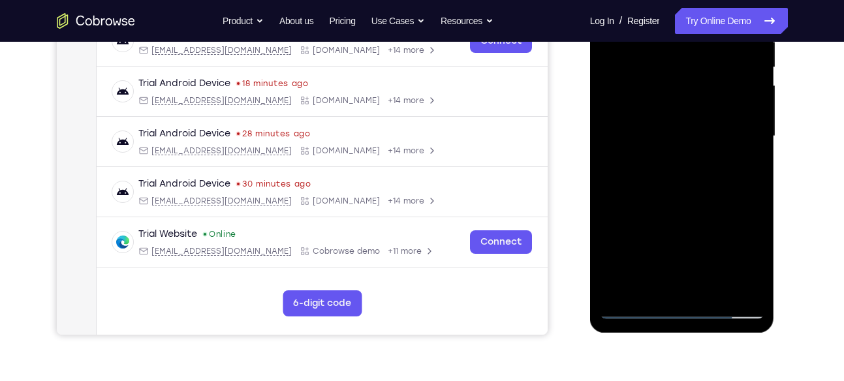
scroll to position [285, 0]
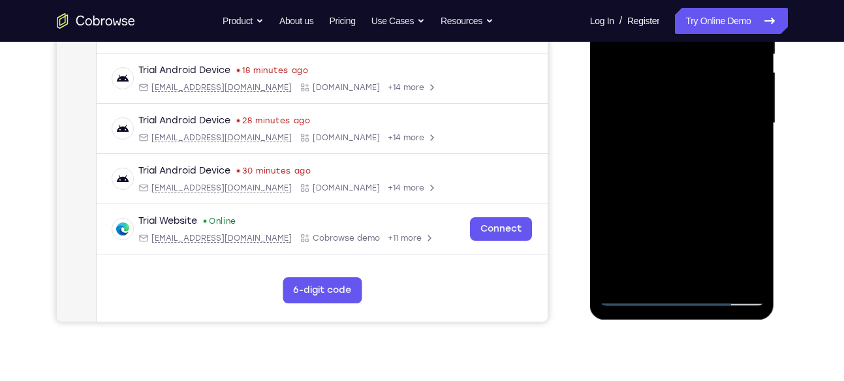
click at [727, 183] on div at bounding box center [682, 124] width 164 height 366
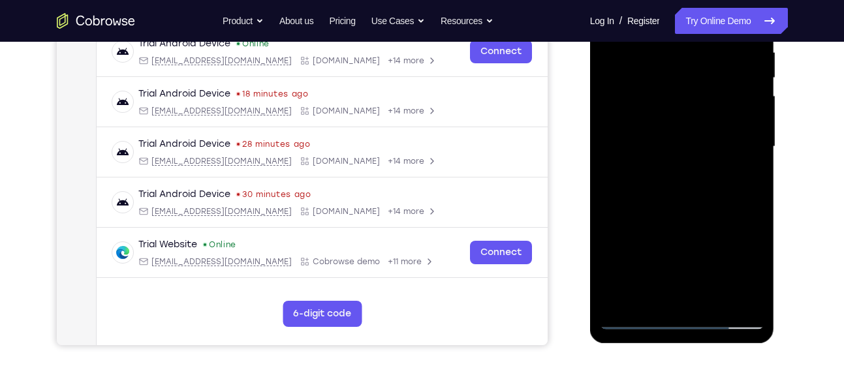
scroll to position [264, 0]
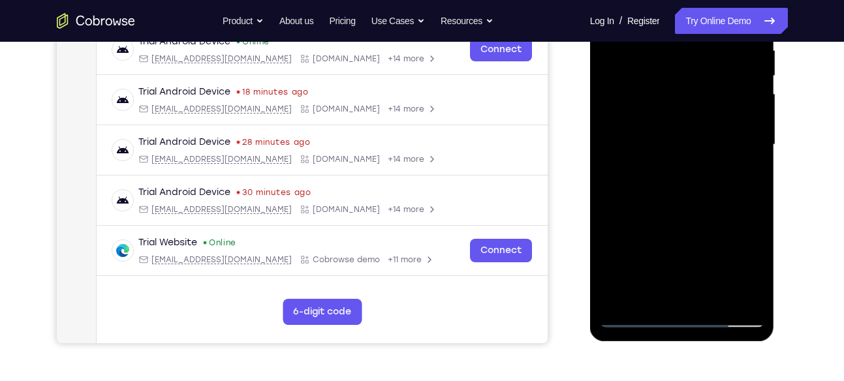
click at [654, 294] on div at bounding box center [682, 145] width 164 height 366
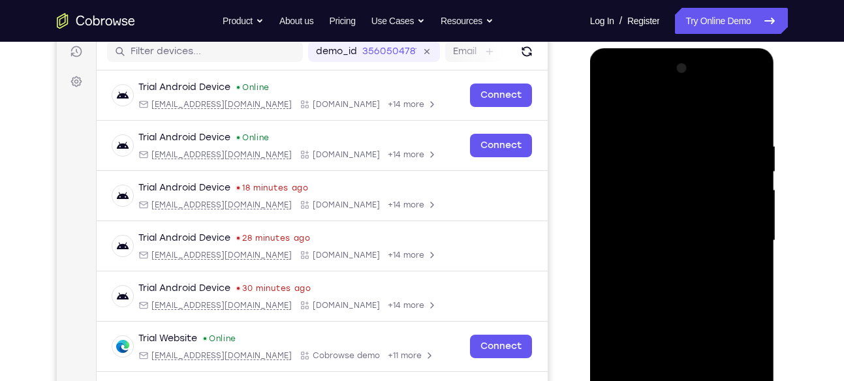
scroll to position [164, 0]
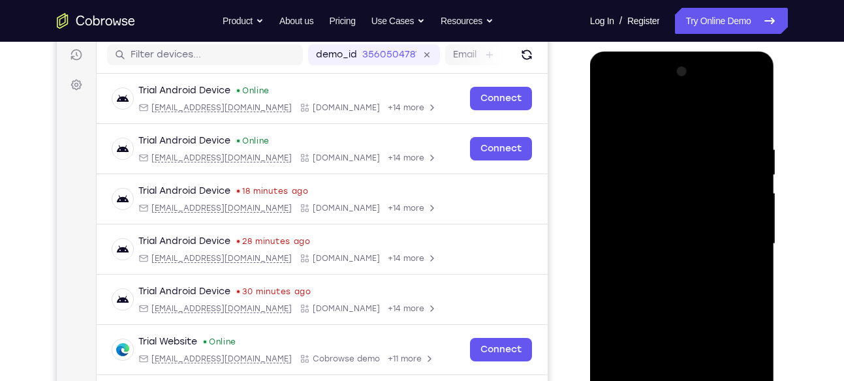
click at [674, 114] on div at bounding box center [682, 244] width 164 height 366
click at [658, 143] on div at bounding box center [682, 244] width 164 height 366
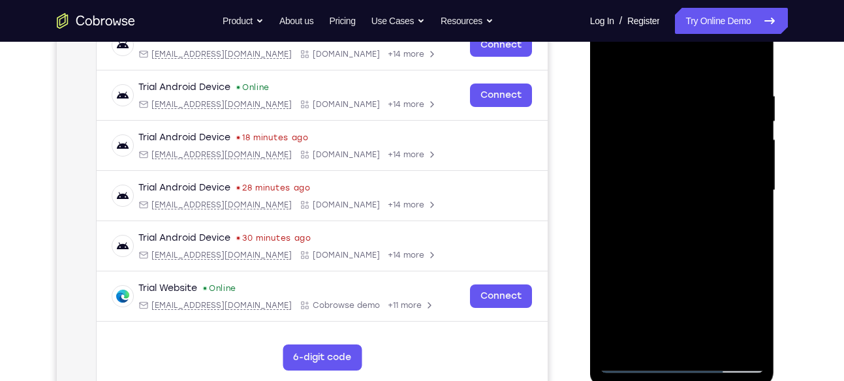
scroll to position [221, 0]
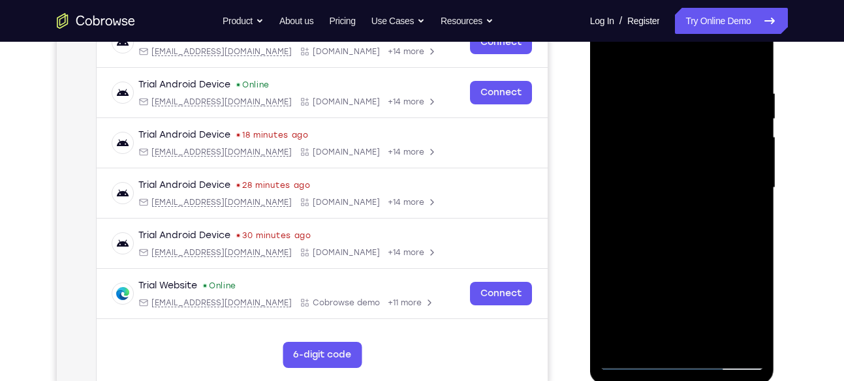
click at [670, 163] on div at bounding box center [682, 188] width 164 height 366
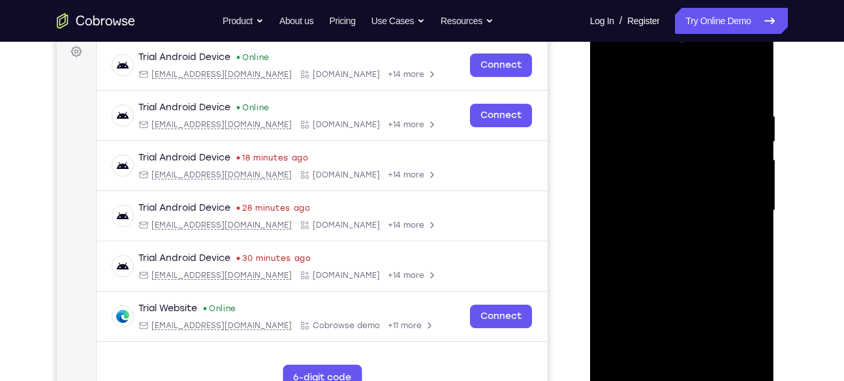
scroll to position [197, 0]
click at [612, 84] on div at bounding box center [682, 212] width 164 height 366
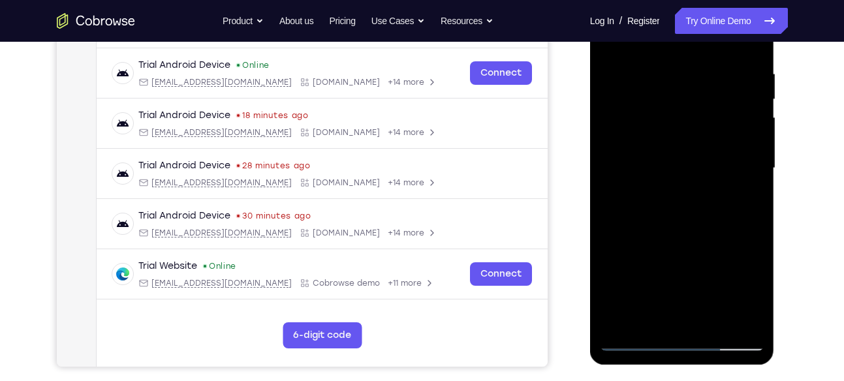
scroll to position [241, 0]
click at [702, 84] on div at bounding box center [682, 168] width 164 height 366
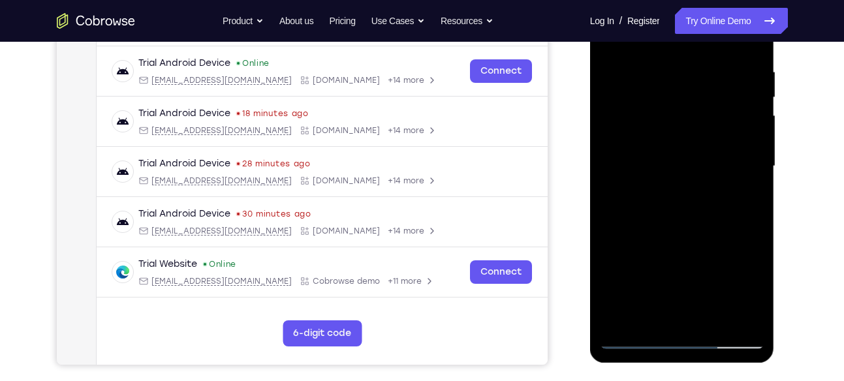
scroll to position [286, 0]
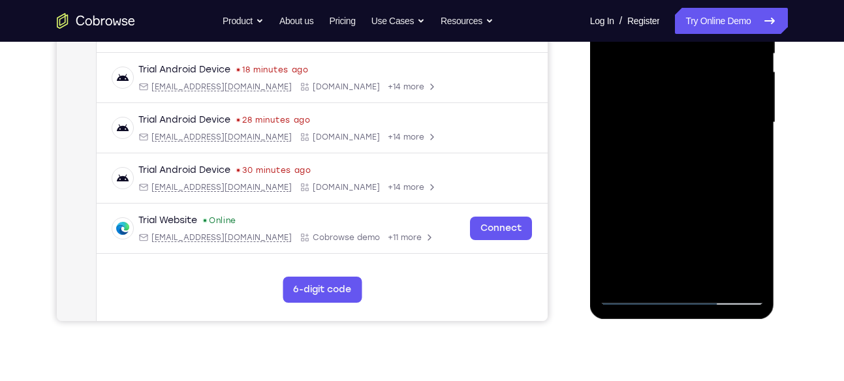
click at [679, 166] on div at bounding box center [682, 123] width 164 height 366
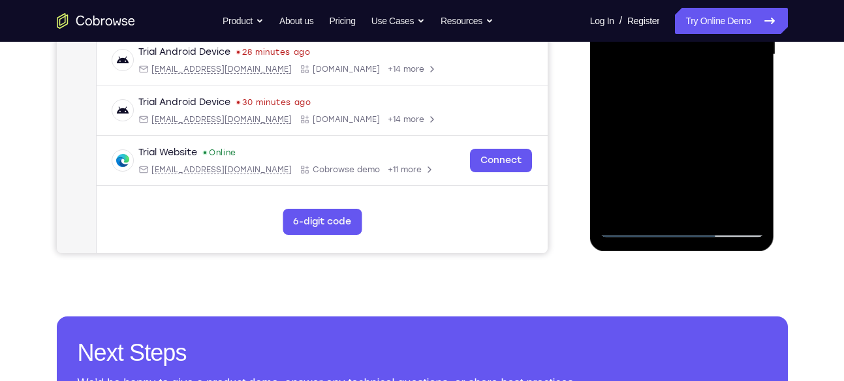
scroll to position [392, 0]
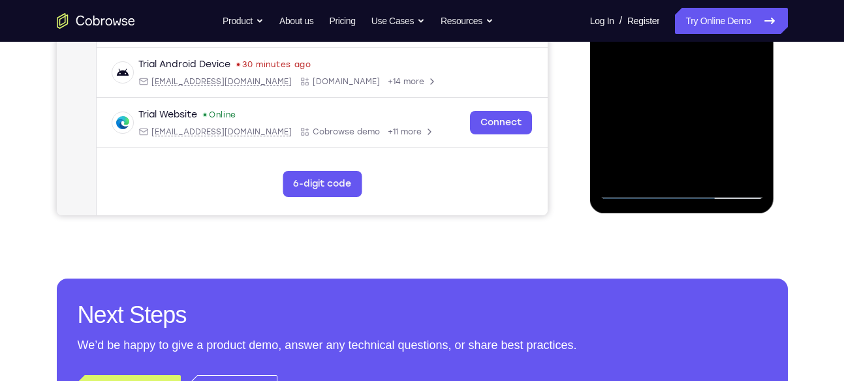
click at [651, 178] on div at bounding box center [682, 17] width 164 height 366
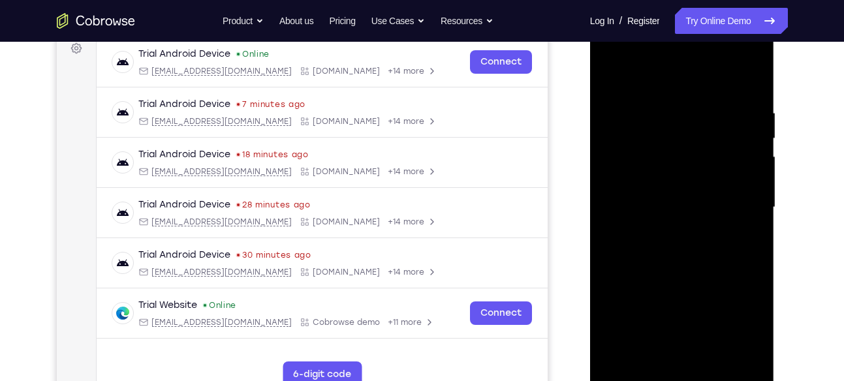
scroll to position [200, 0]
click at [672, 78] on div at bounding box center [682, 208] width 164 height 366
